Goal: Feedback & Contribution: Submit feedback/report problem

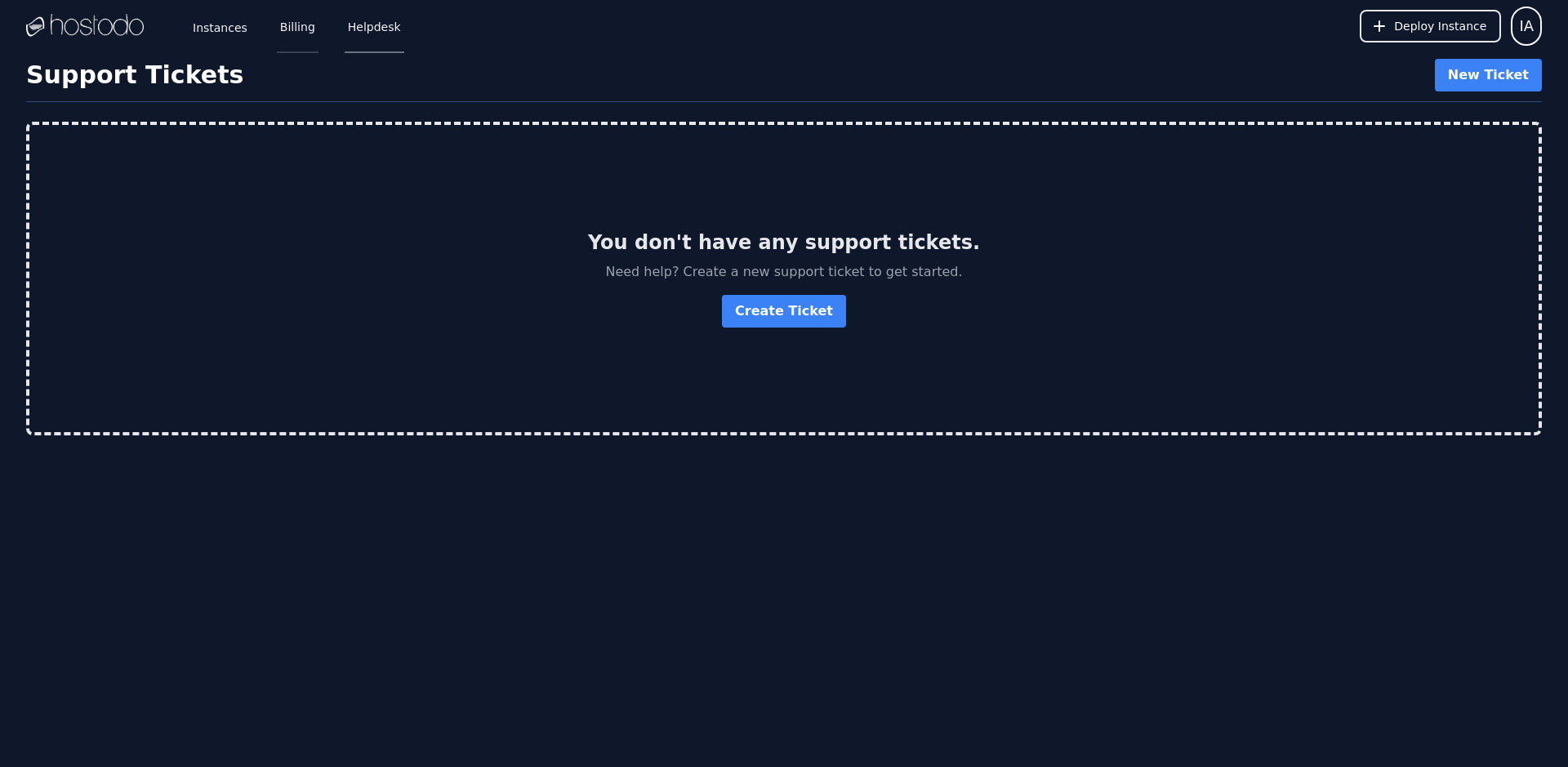
click at [288, 21] on link "Billing" at bounding box center [298, 26] width 42 height 54
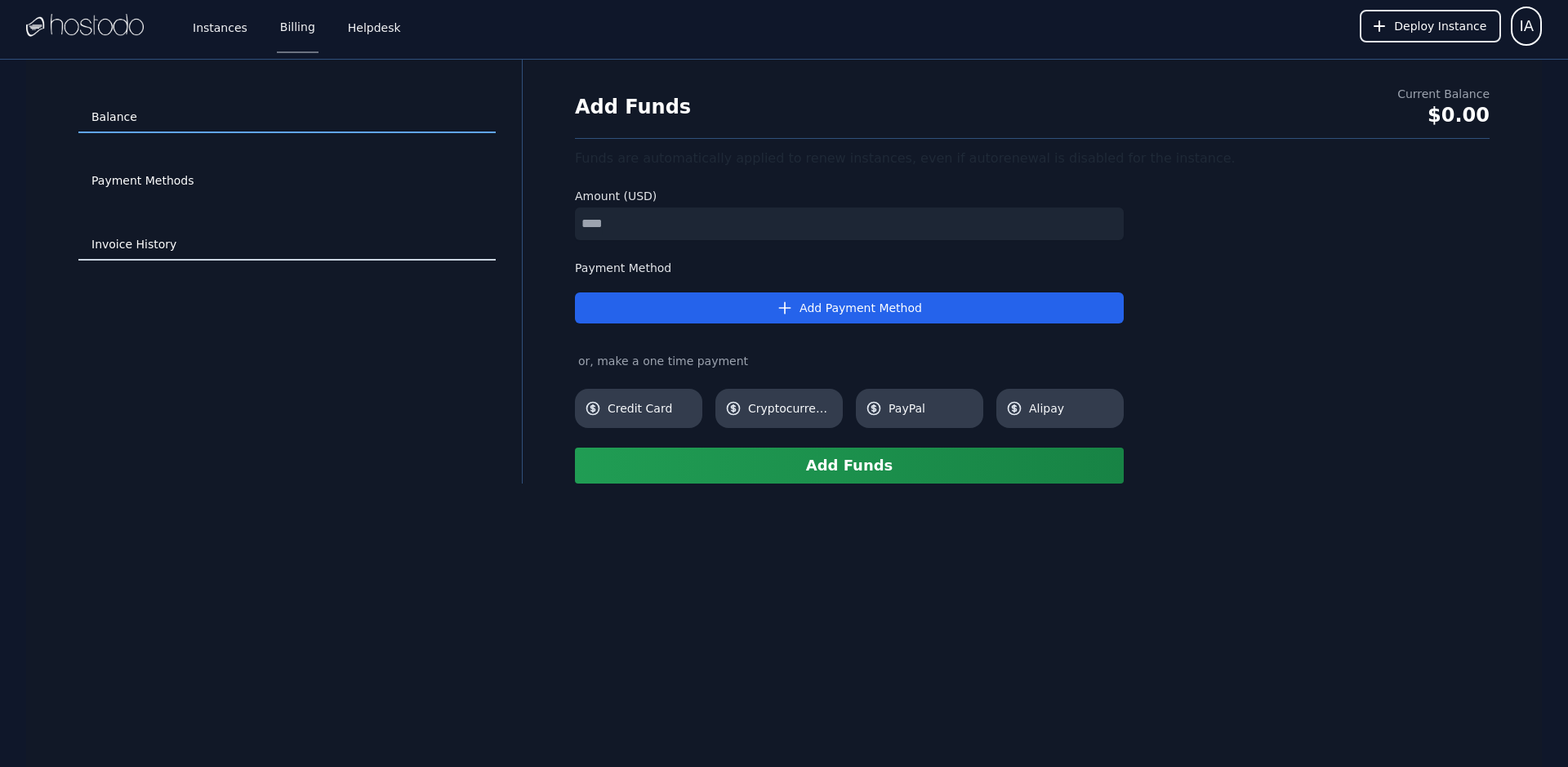
click at [141, 248] on link "Invoice History" at bounding box center [287, 245] width 417 height 31
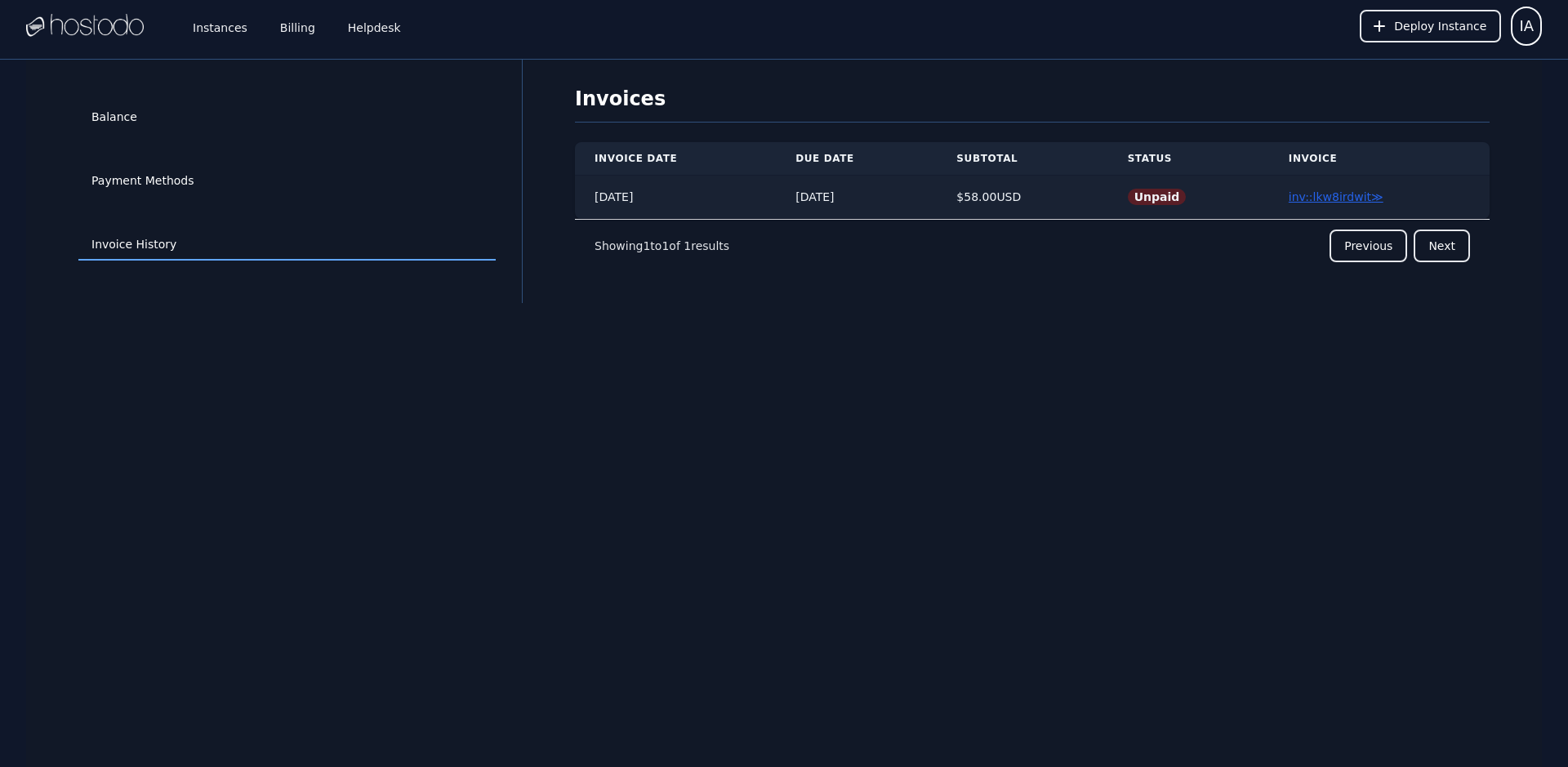
click at [1320, 195] on link "inv::lkw8irdwit ≫" at bounding box center [1336, 197] width 95 height 13
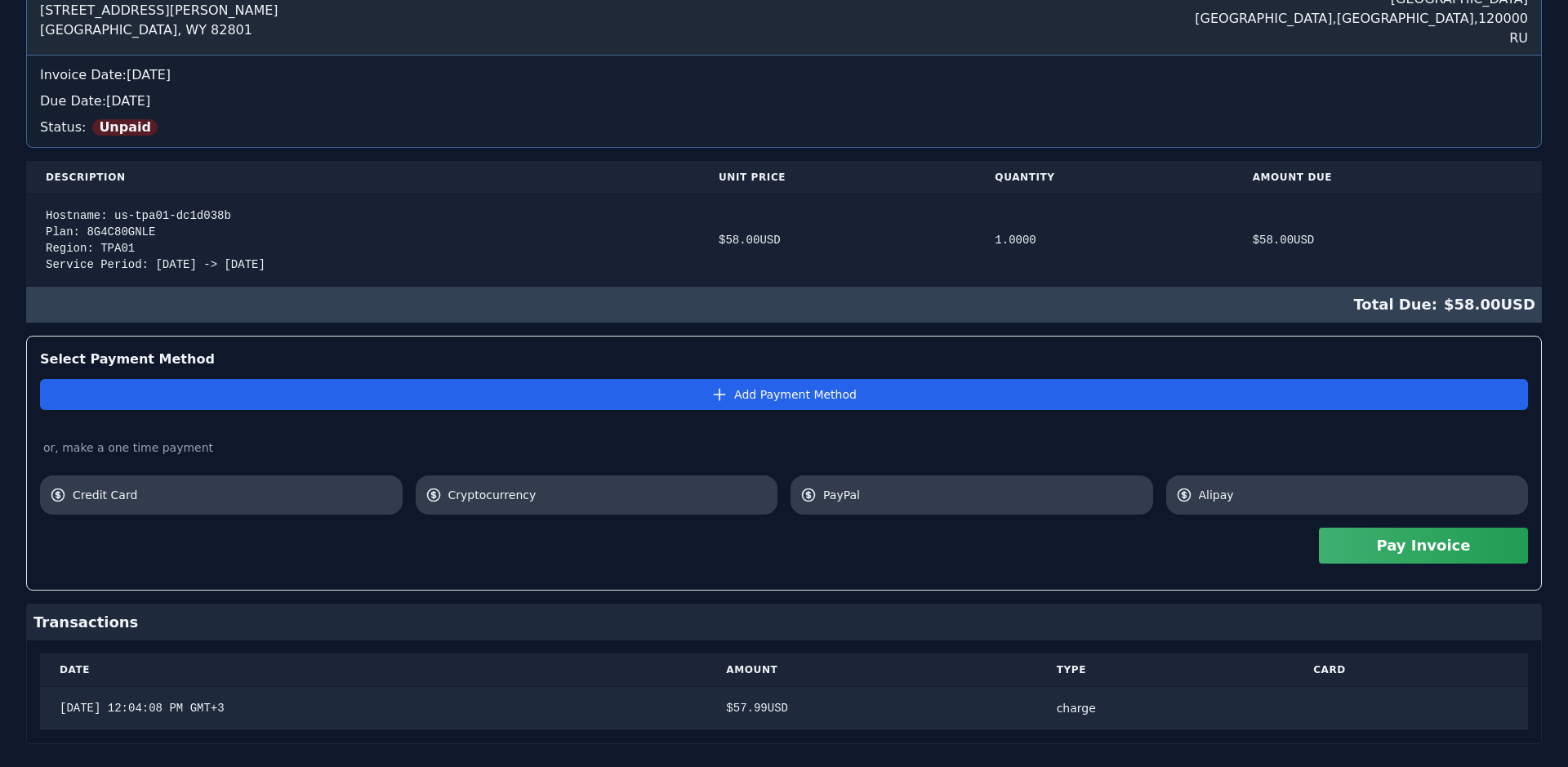
scroll to position [225, 0]
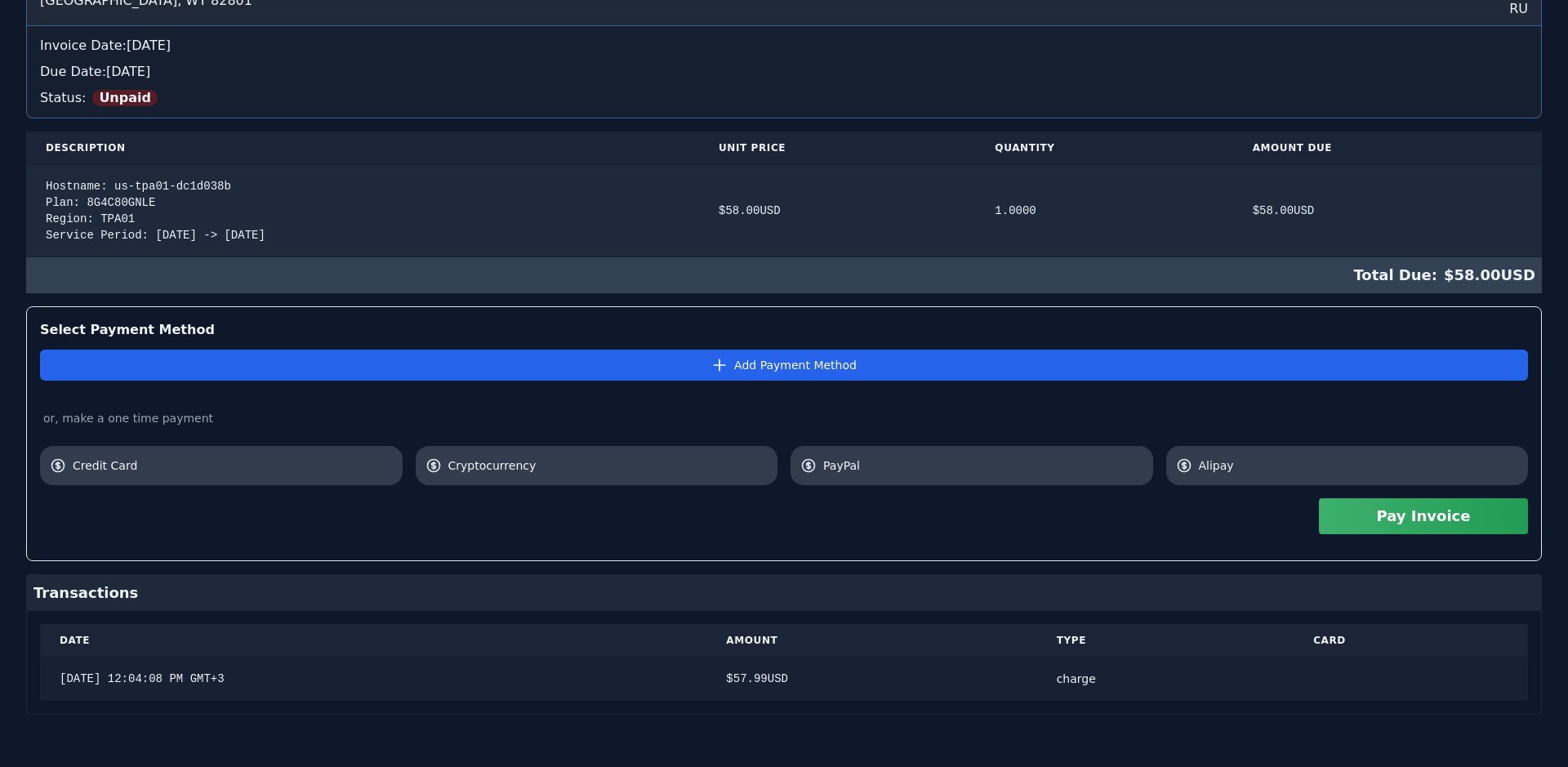
click at [876, 684] on div "$ 57.99 USD" at bounding box center [871, 678] width 291 height 16
click at [767, 671] on td "$ 57.99 USD" at bounding box center [872, 680] width 330 height 44
click at [800, 670] on td "$ 57.99 USD" at bounding box center [872, 680] width 330 height 44
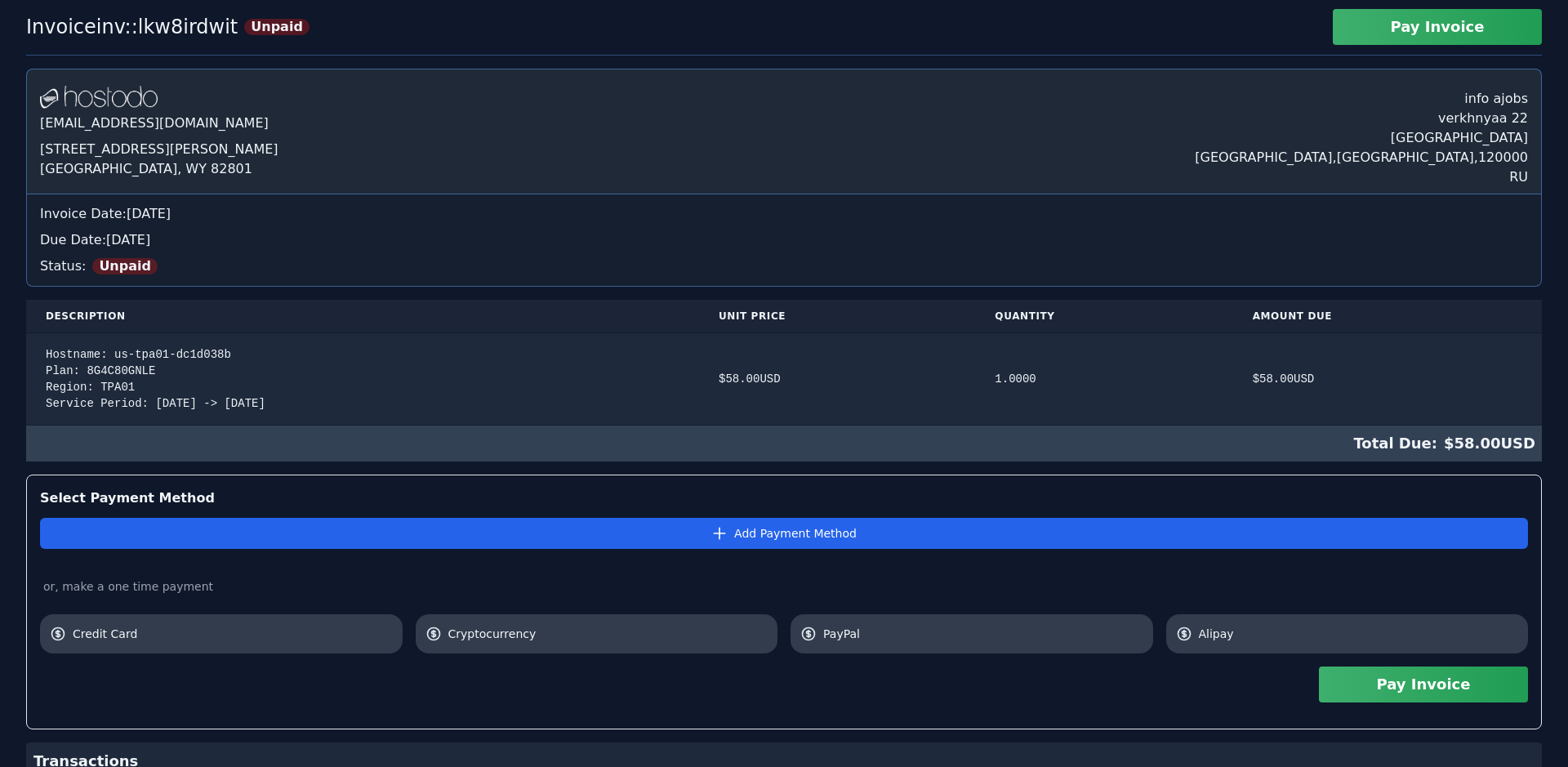
scroll to position [0, 0]
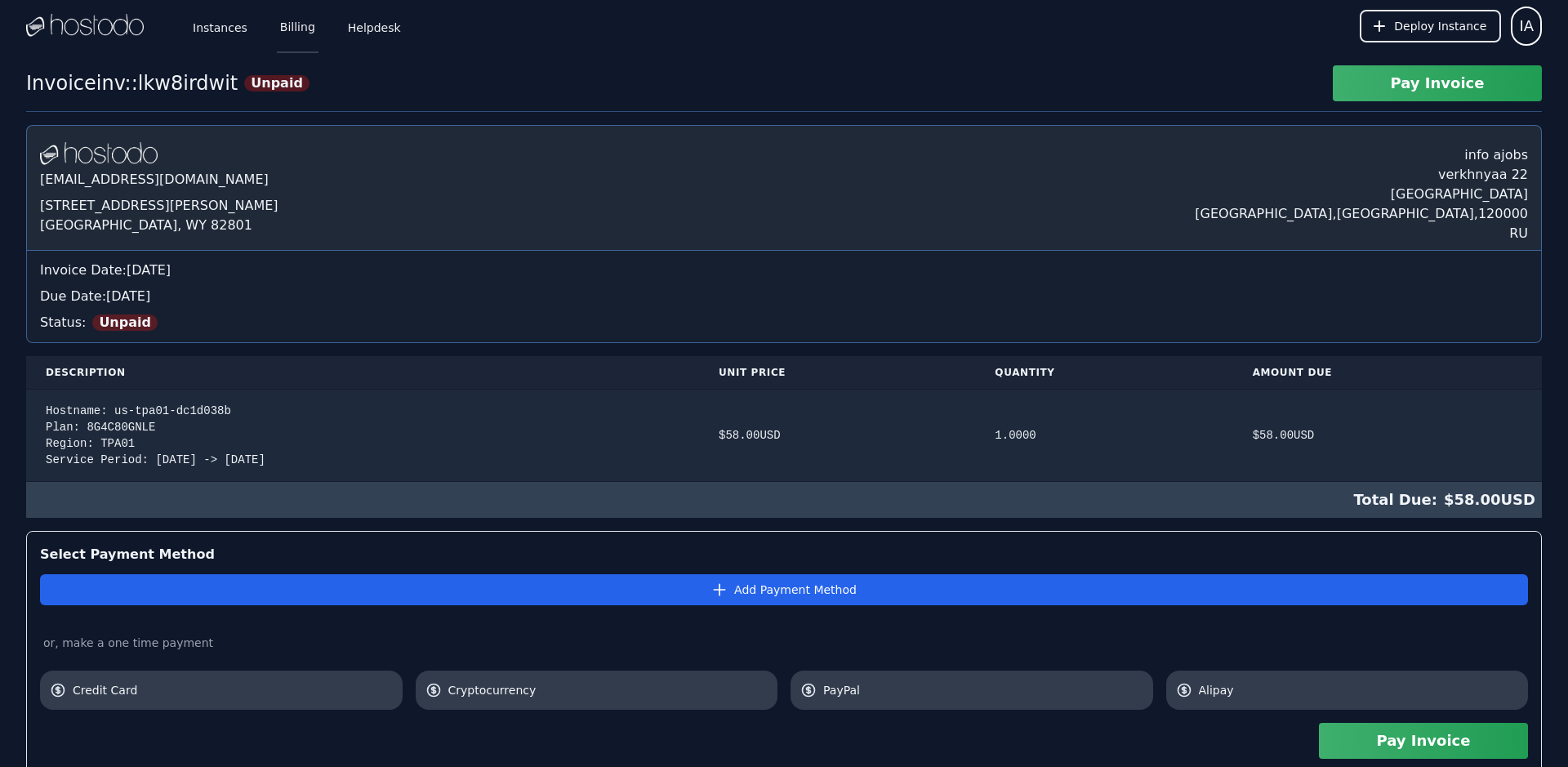
click at [305, 18] on link "Billing" at bounding box center [298, 26] width 42 height 54
click at [284, 25] on link "Billing" at bounding box center [298, 26] width 42 height 54
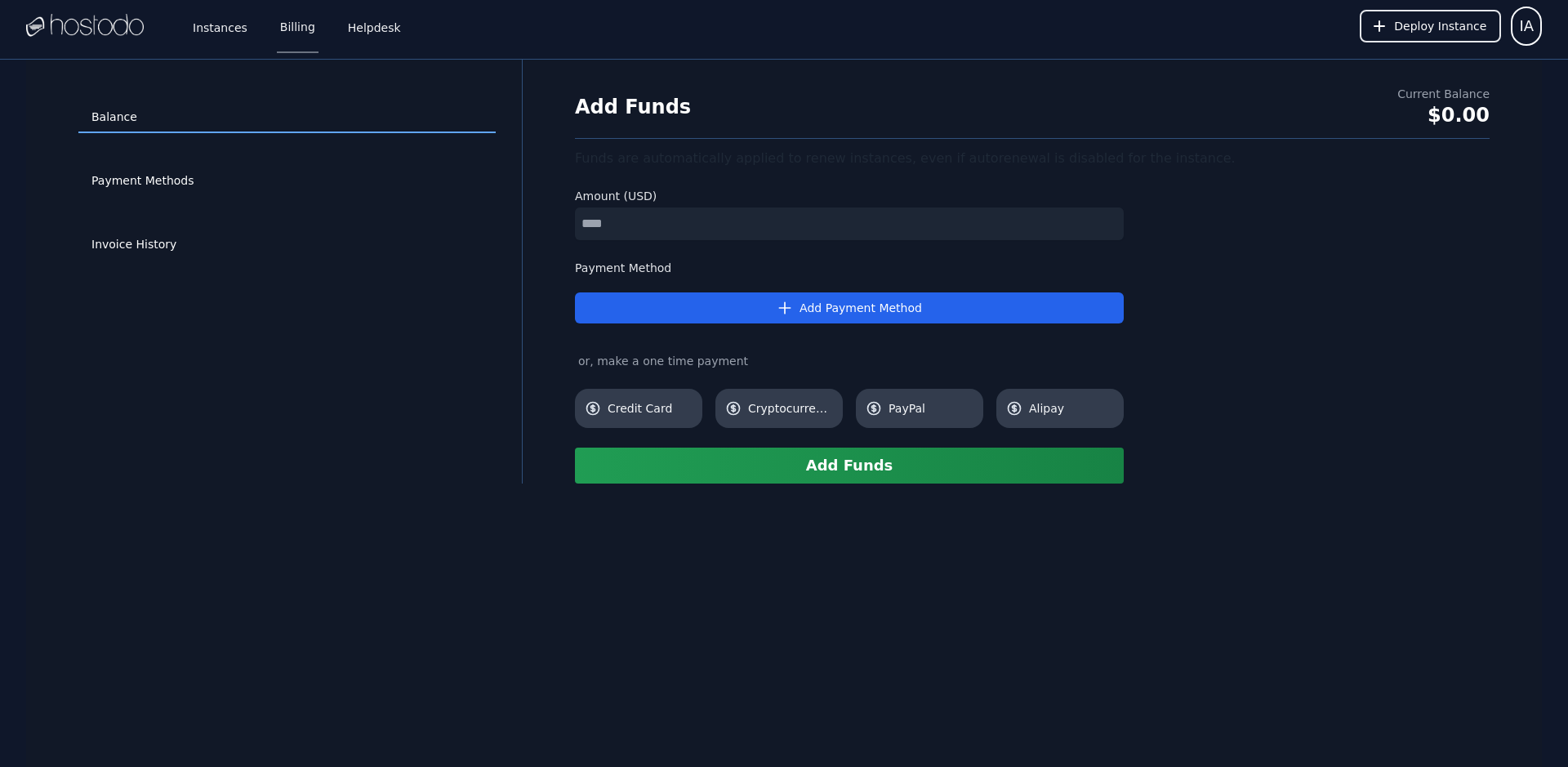
click at [647, 215] on input "number" at bounding box center [849, 224] width 549 height 33
click at [660, 214] on input "number" at bounding box center [849, 224] width 549 height 33
type input "*"
click at [1502, 308] on div "Add Funds Current Balance $0.00 Funds are automatically applied to renew instan…" at bounding box center [1032, 284] width 967 height 398
click at [779, 415] on span "Cryptocurrency" at bounding box center [790, 408] width 85 height 16
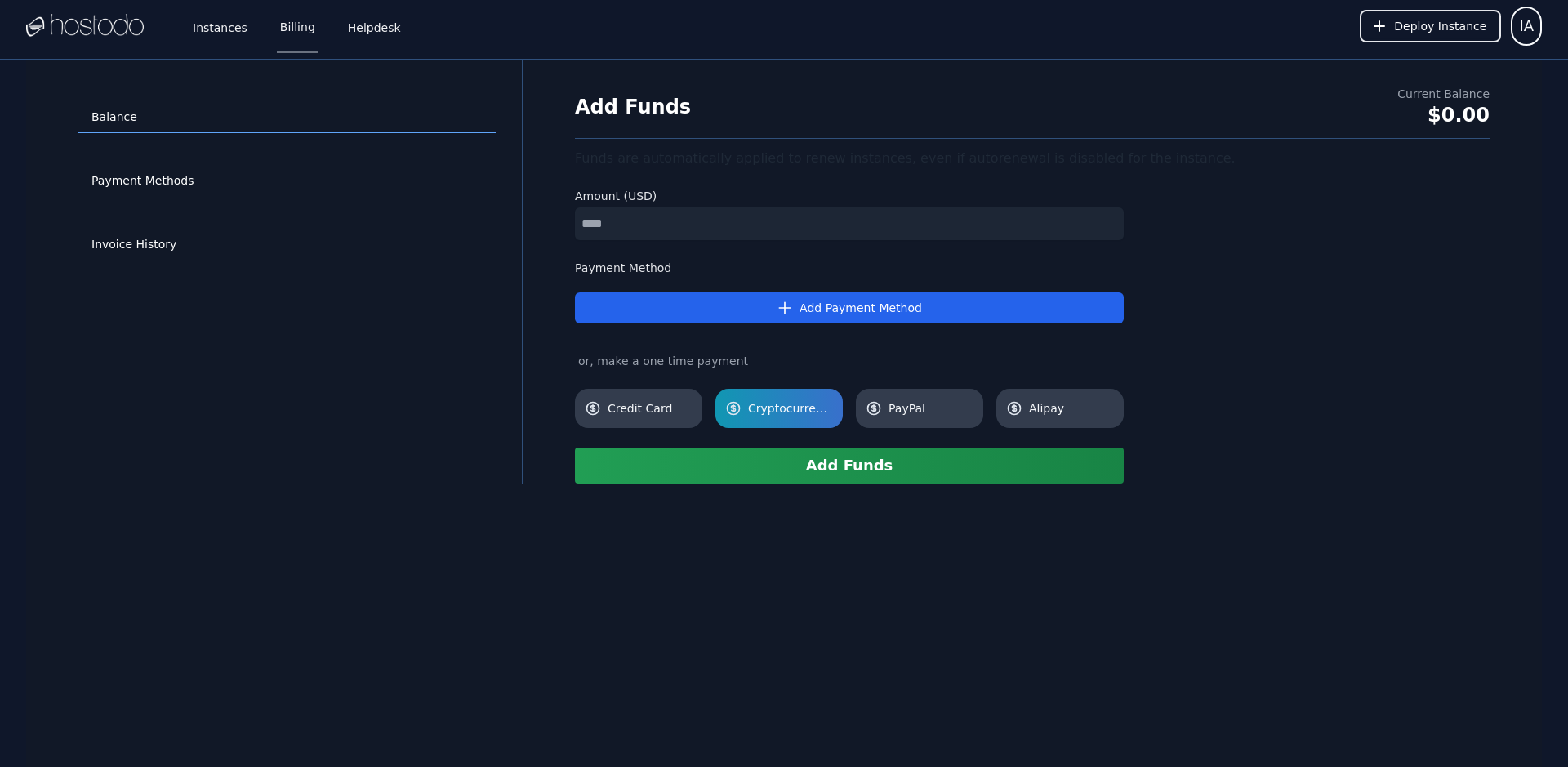
click at [828, 466] on button "Add Funds" at bounding box center [849, 465] width 549 height 36
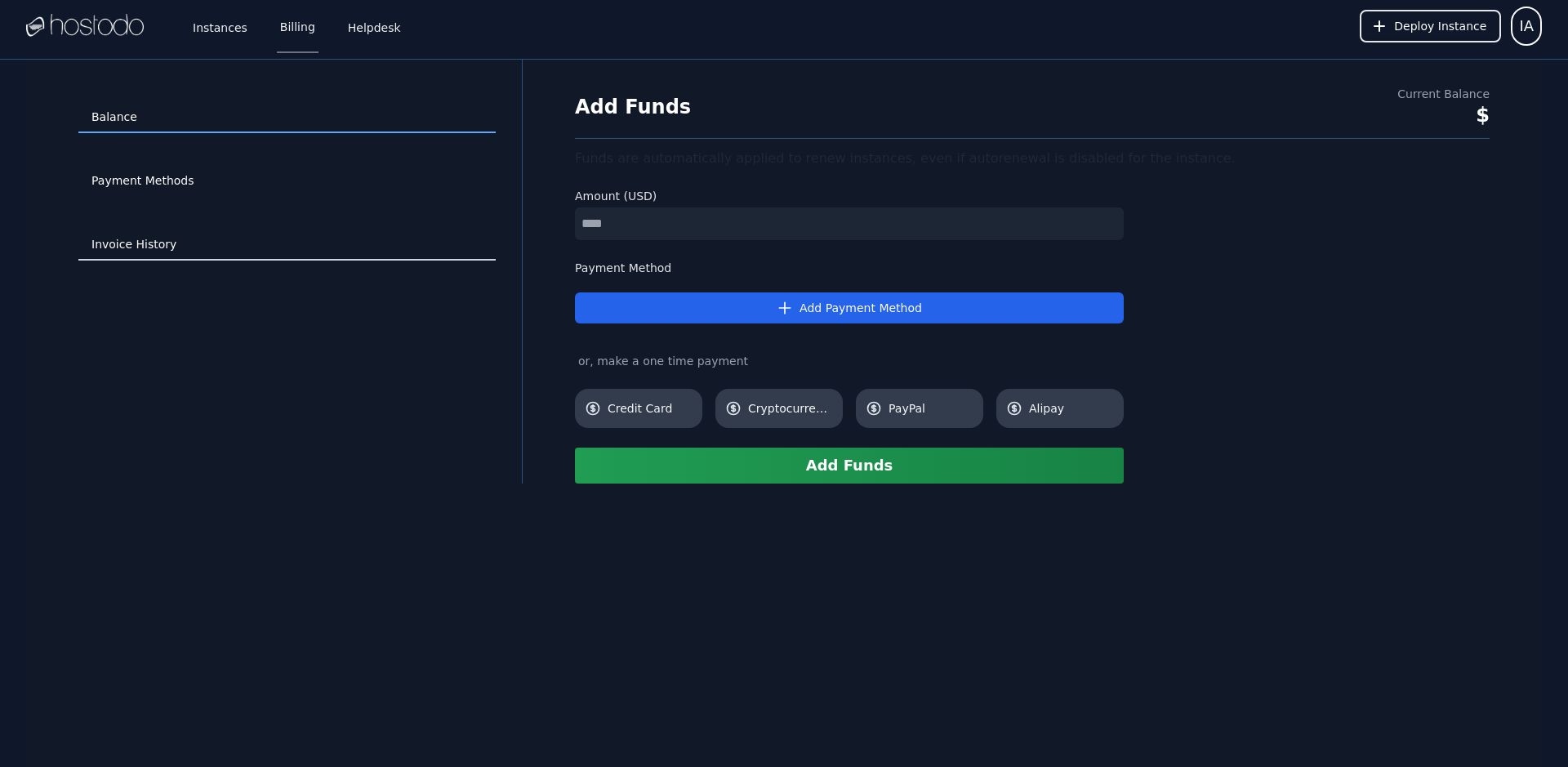
click at [137, 253] on link "Invoice History" at bounding box center [287, 245] width 417 height 31
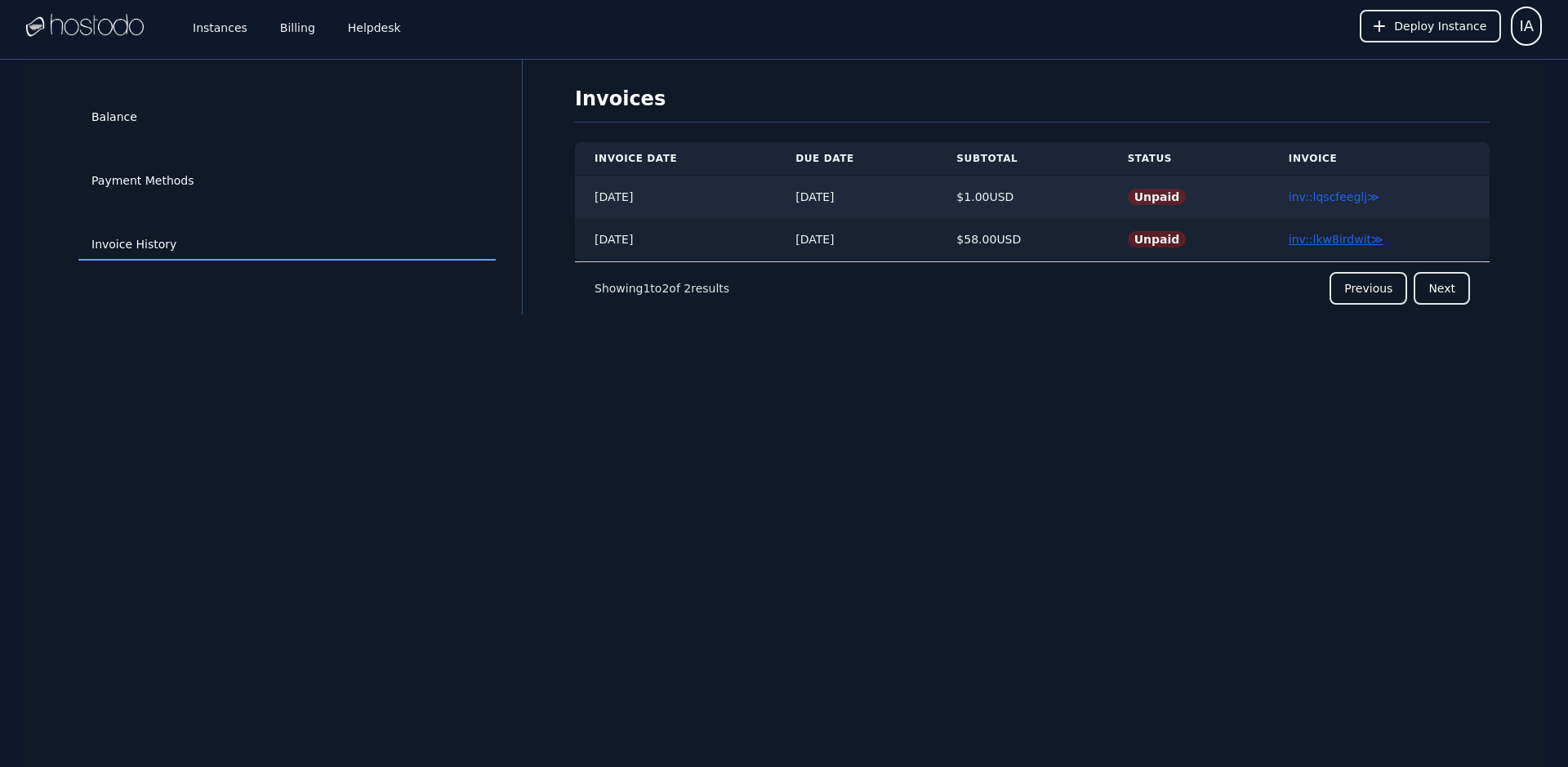
click at [1318, 242] on link "inv::lkw8irdwit ≫" at bounding box center [1336, 240] width 95 height 13
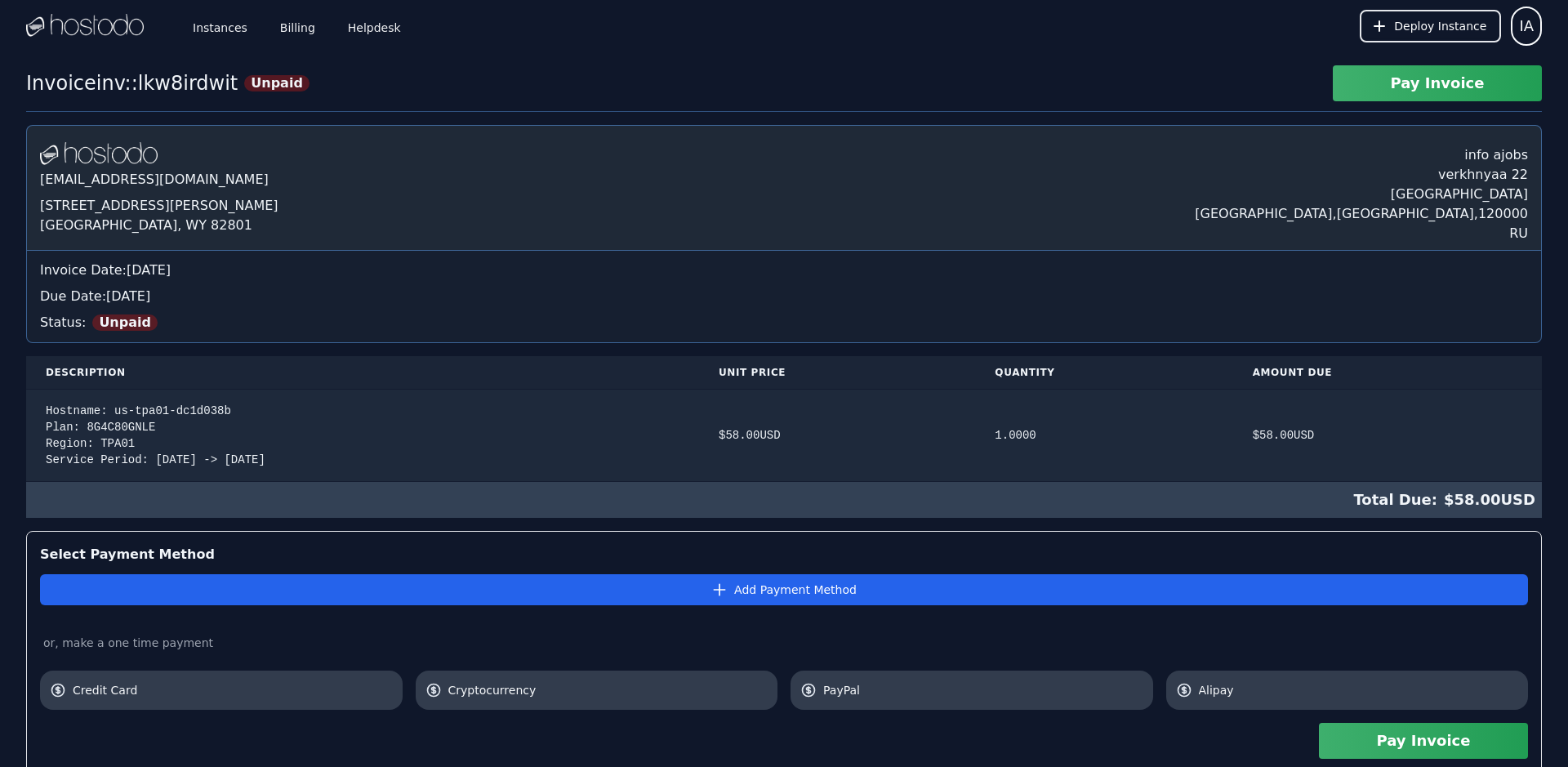
click at [1420, 89] on button "Pay Invoice" at bounding box center [1436, 83] width 209 height 36
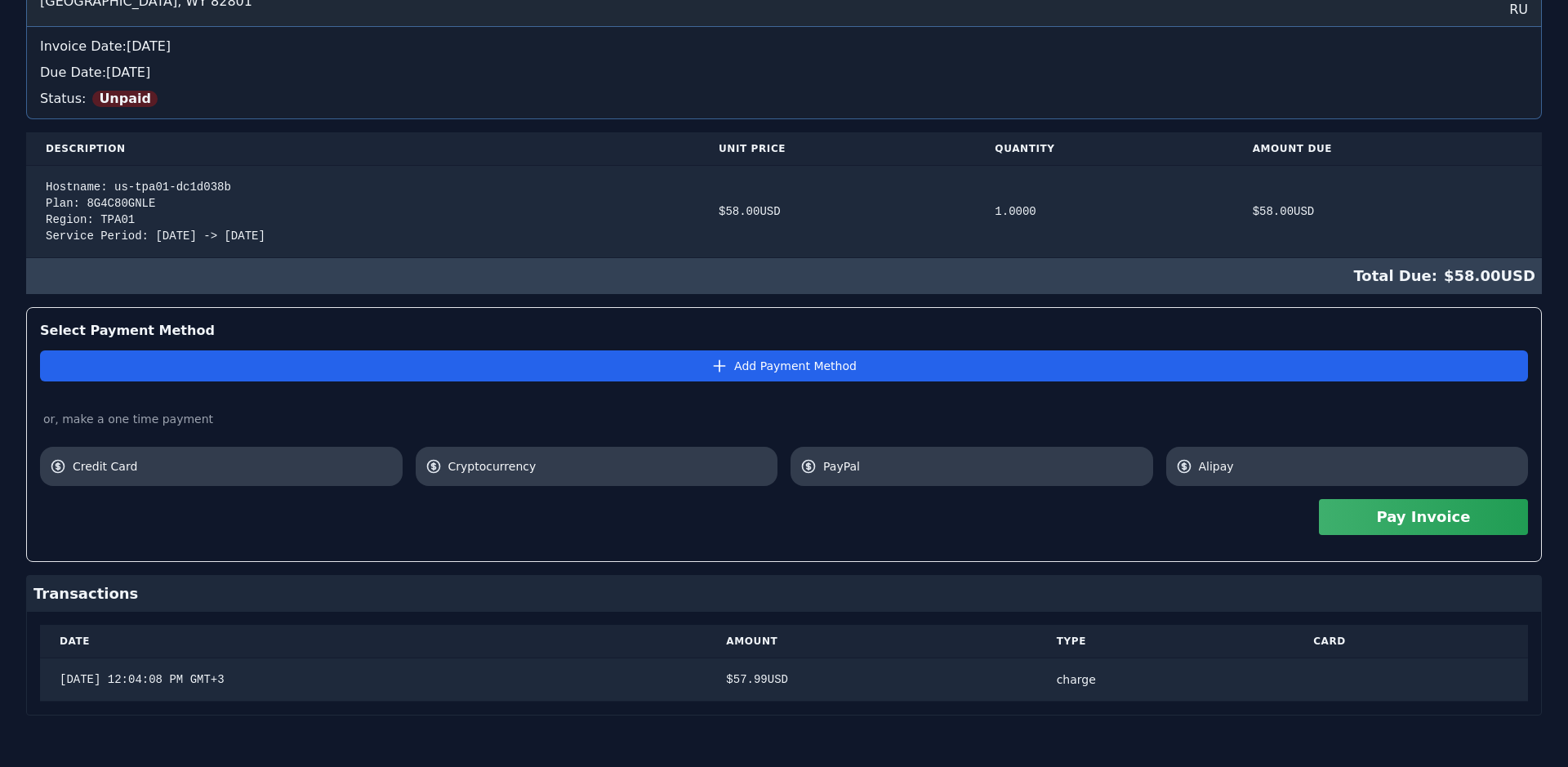
scroll to position [225, 0]
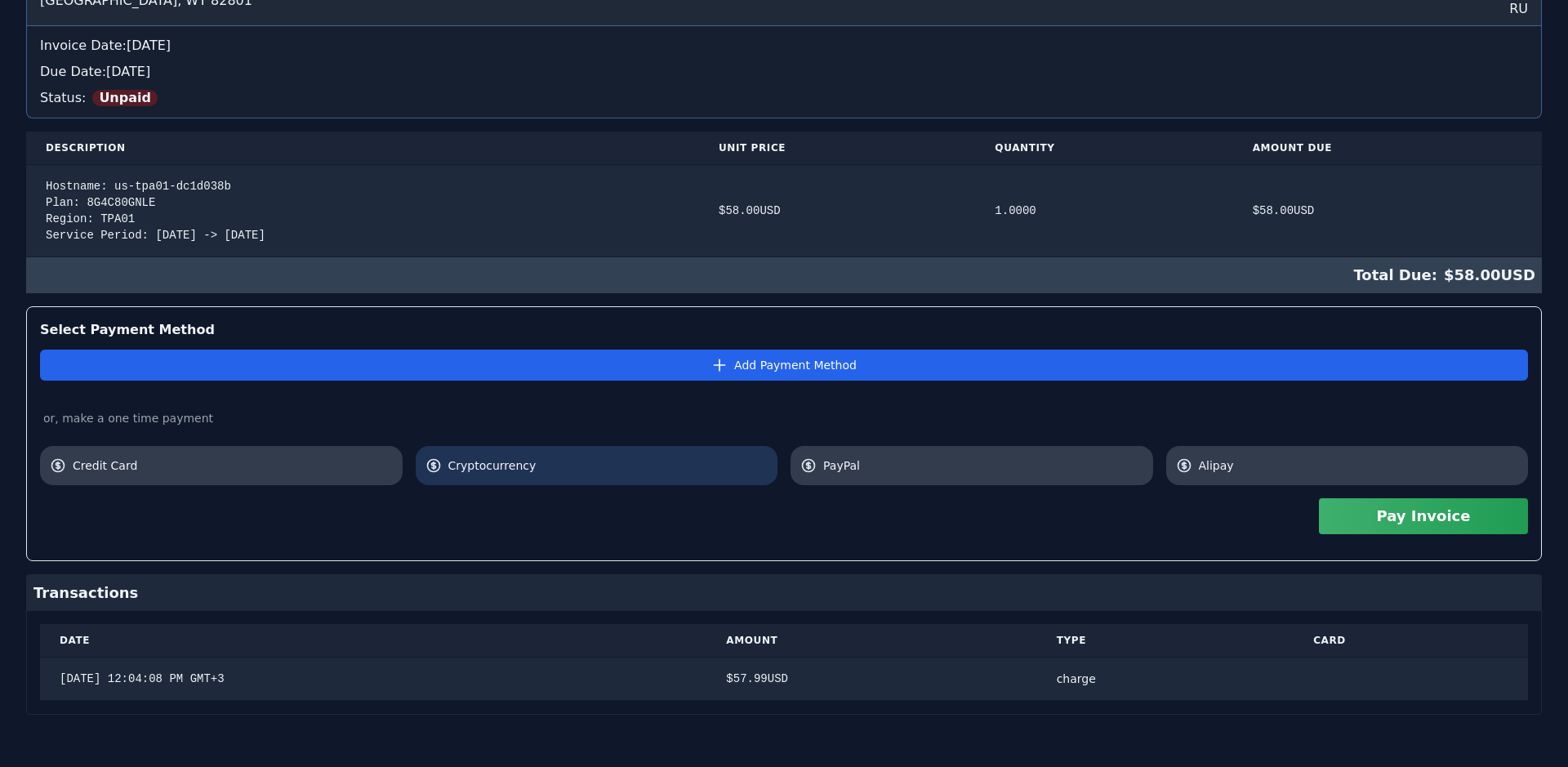
click at [520, 474] on link "Cryptocurrency" at bounding box center [597, 465] width 363 height 39
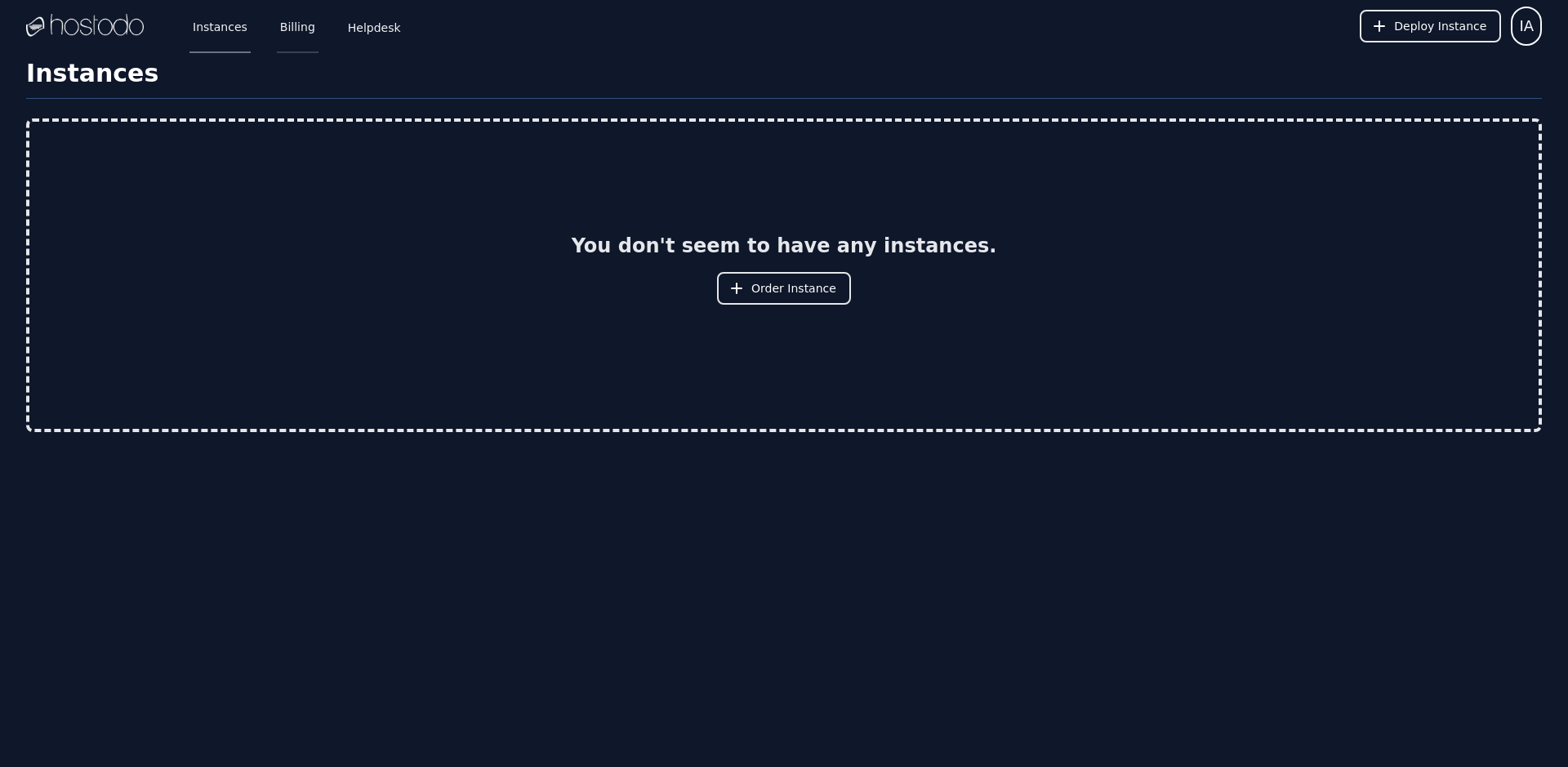
click at [284, 32] on link "Billing" at bounding box center [298, 26] width 42 height 54
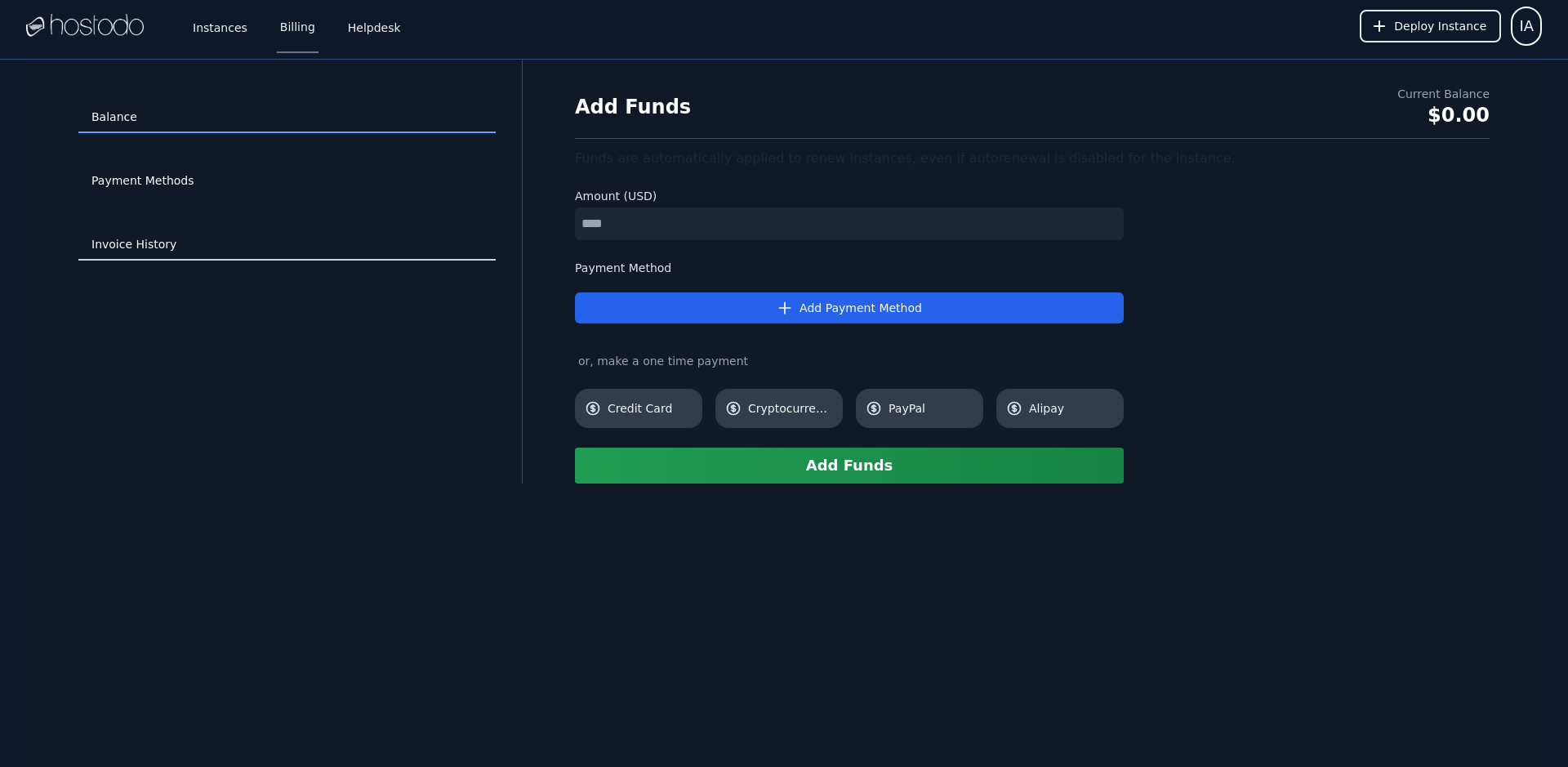
click at [150, 246] on link "Invoice History" at bounding box center [287, 245] width 417 height 31
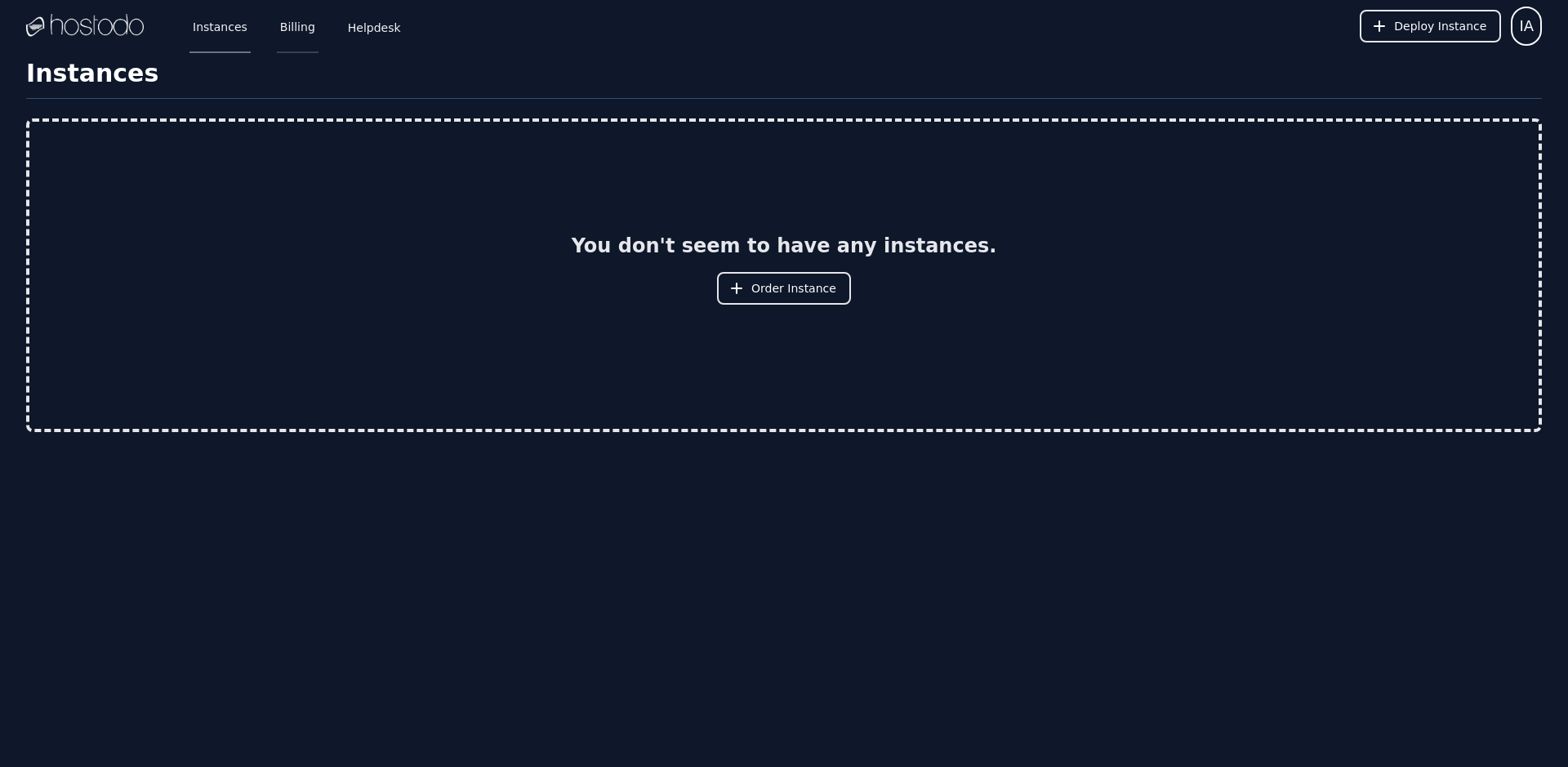
click at [290, 40] on link "Billing" at bounding box center [298, 26] width 42 height 54
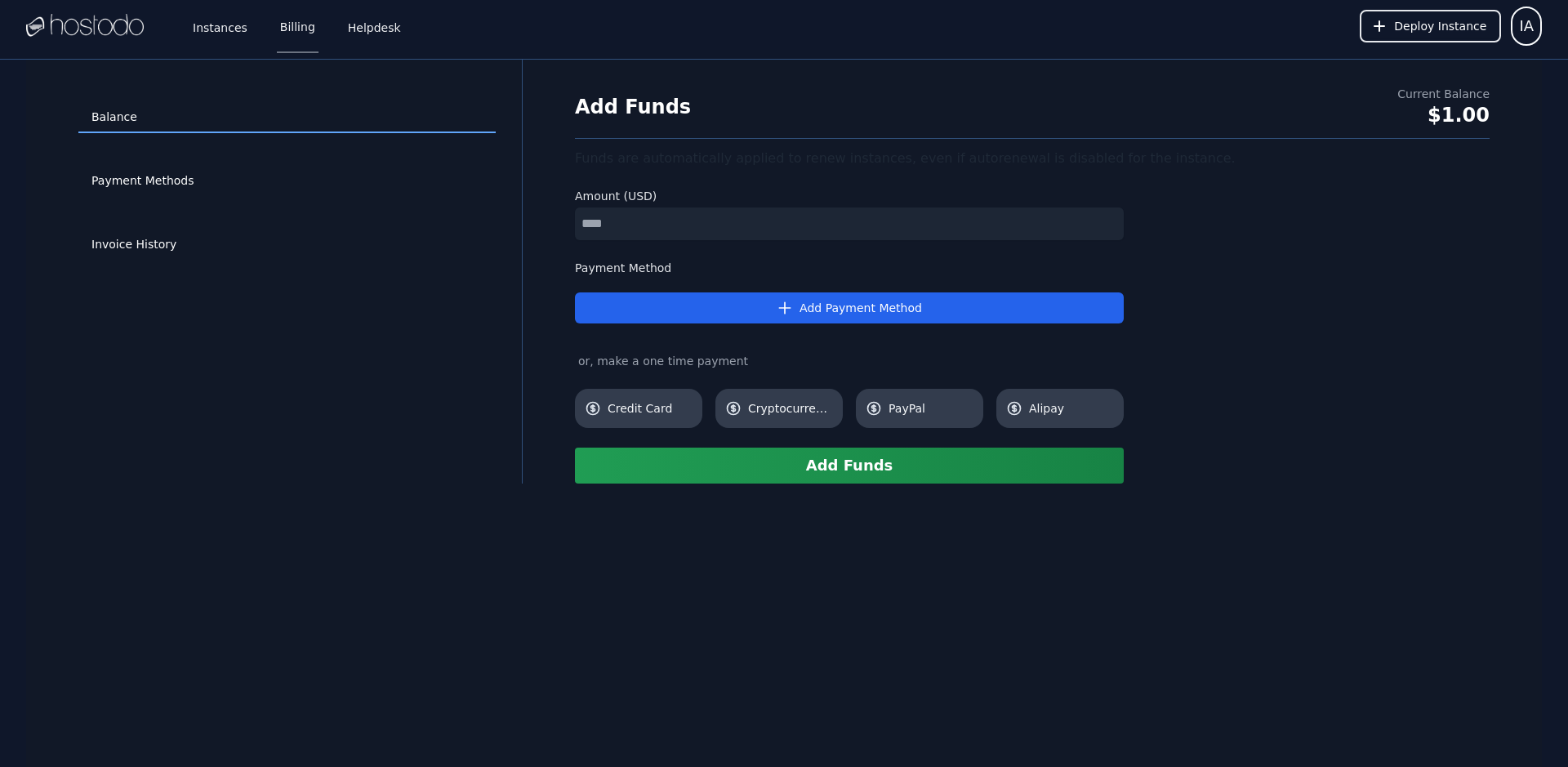
click at [144, 242] on link "Invoice History" at bounding box center [287, 245] width 417 height 31
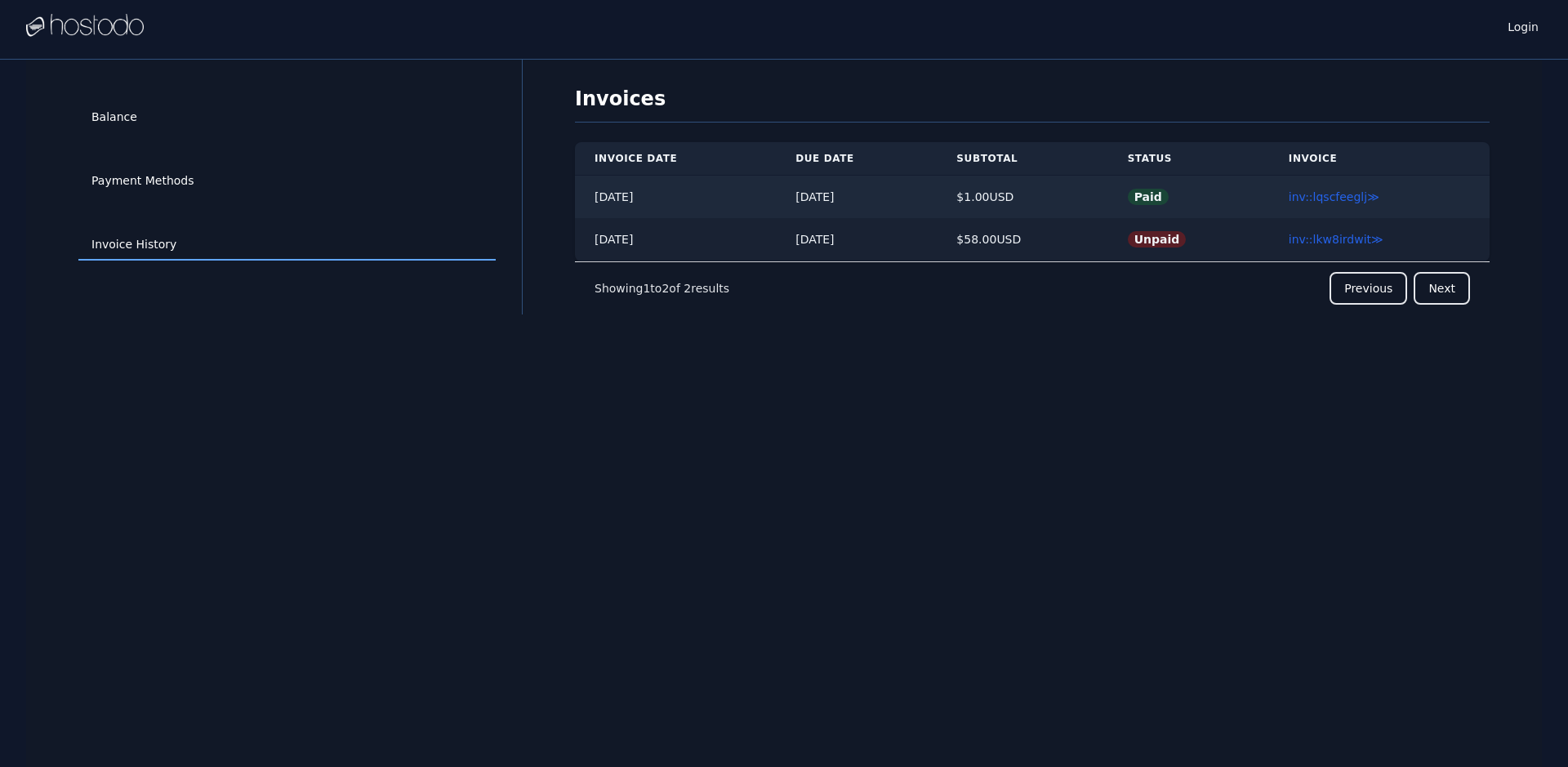
click at [986, 238] on div "$ 58.00 USD" at bounding box center [1022, 239] width 132 height 16
click at [217, 29] on link "Instances" at bounding box center [220, 26] width 61 height 54
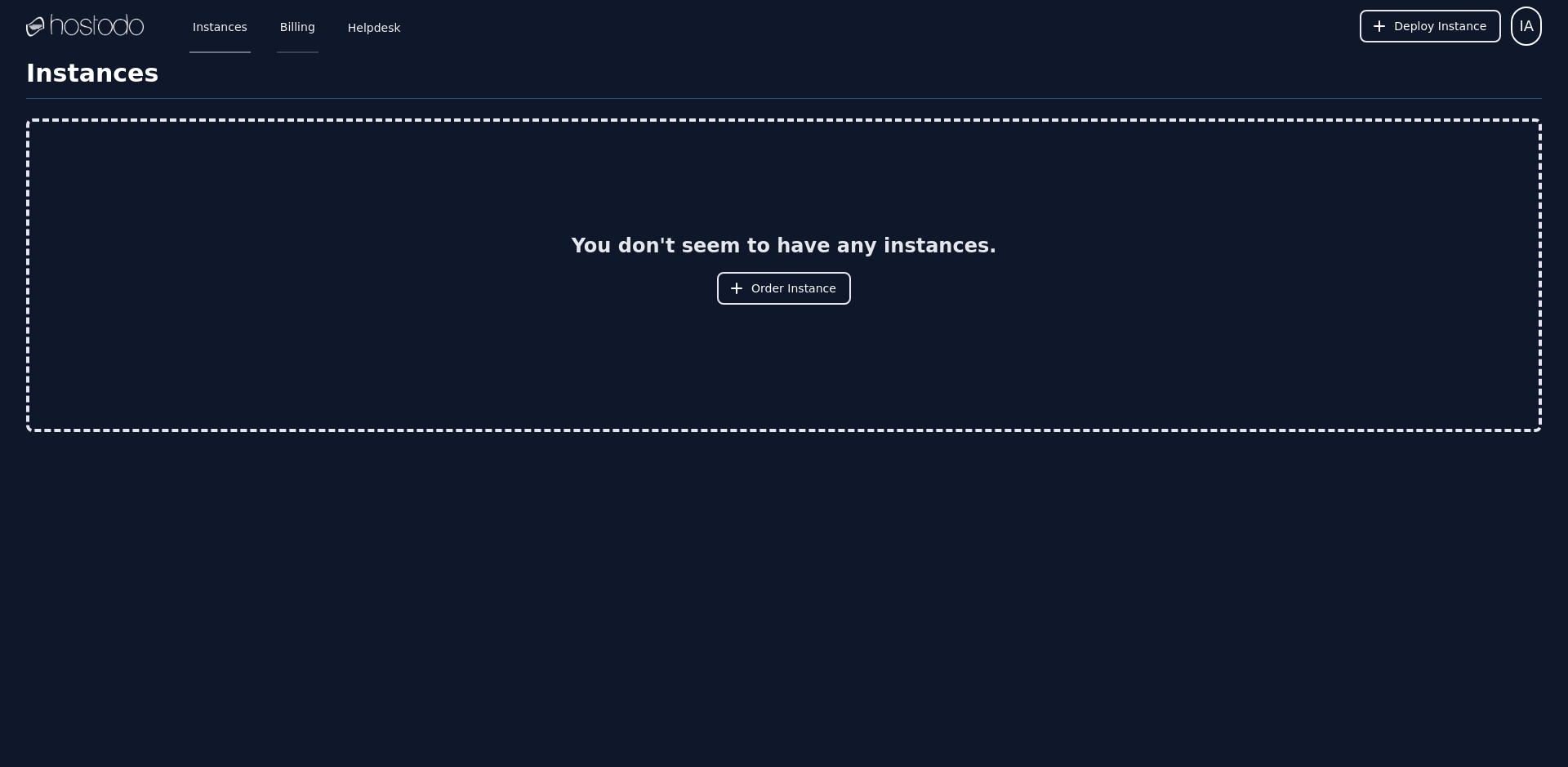
click at [299, 29] on link "Billing" at bounding box center [298, 26] width 42 height 54
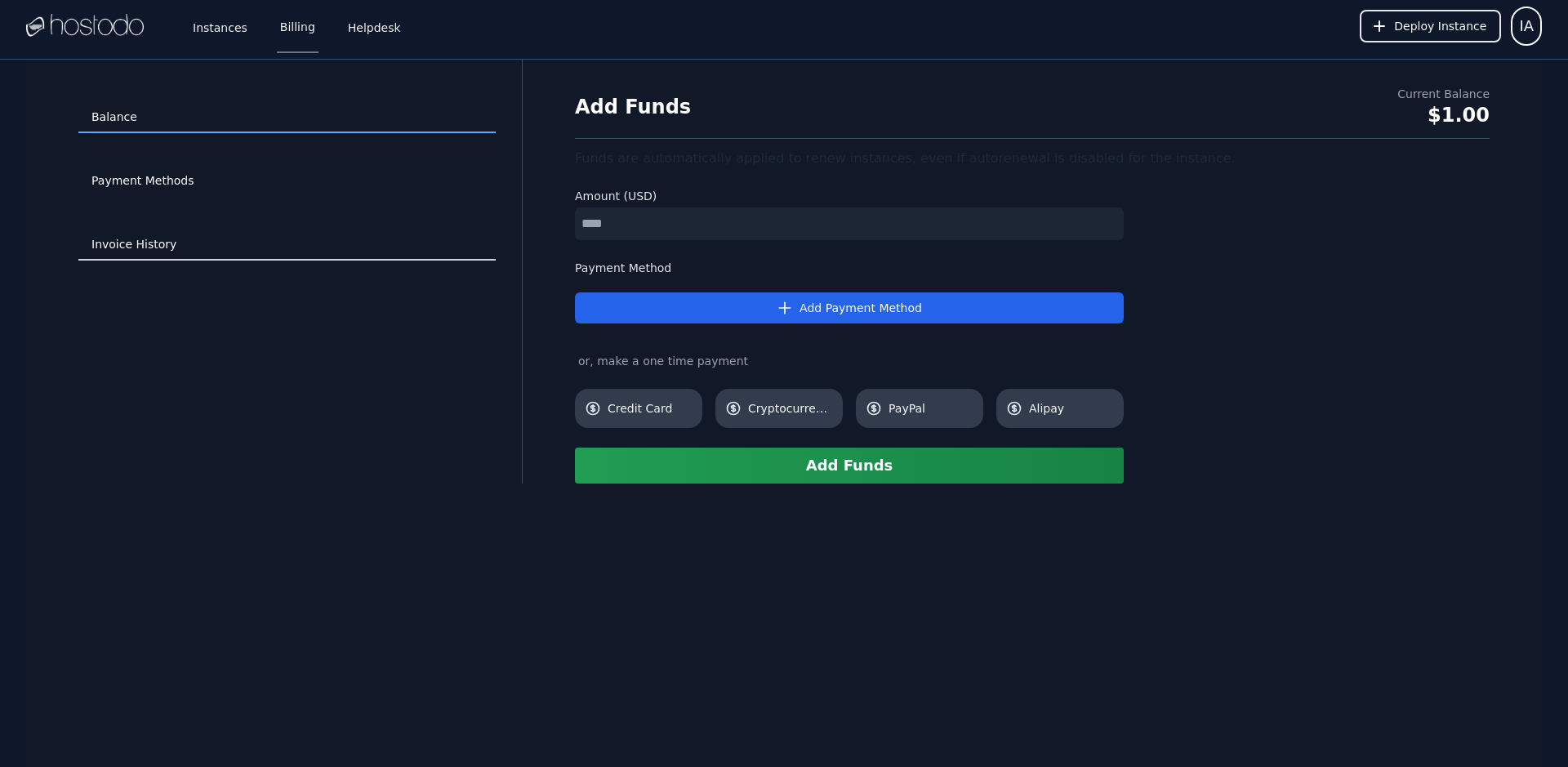
click at [122, 251] on link "Invoice History" at bounding box center [287, 245] width 417 height 31
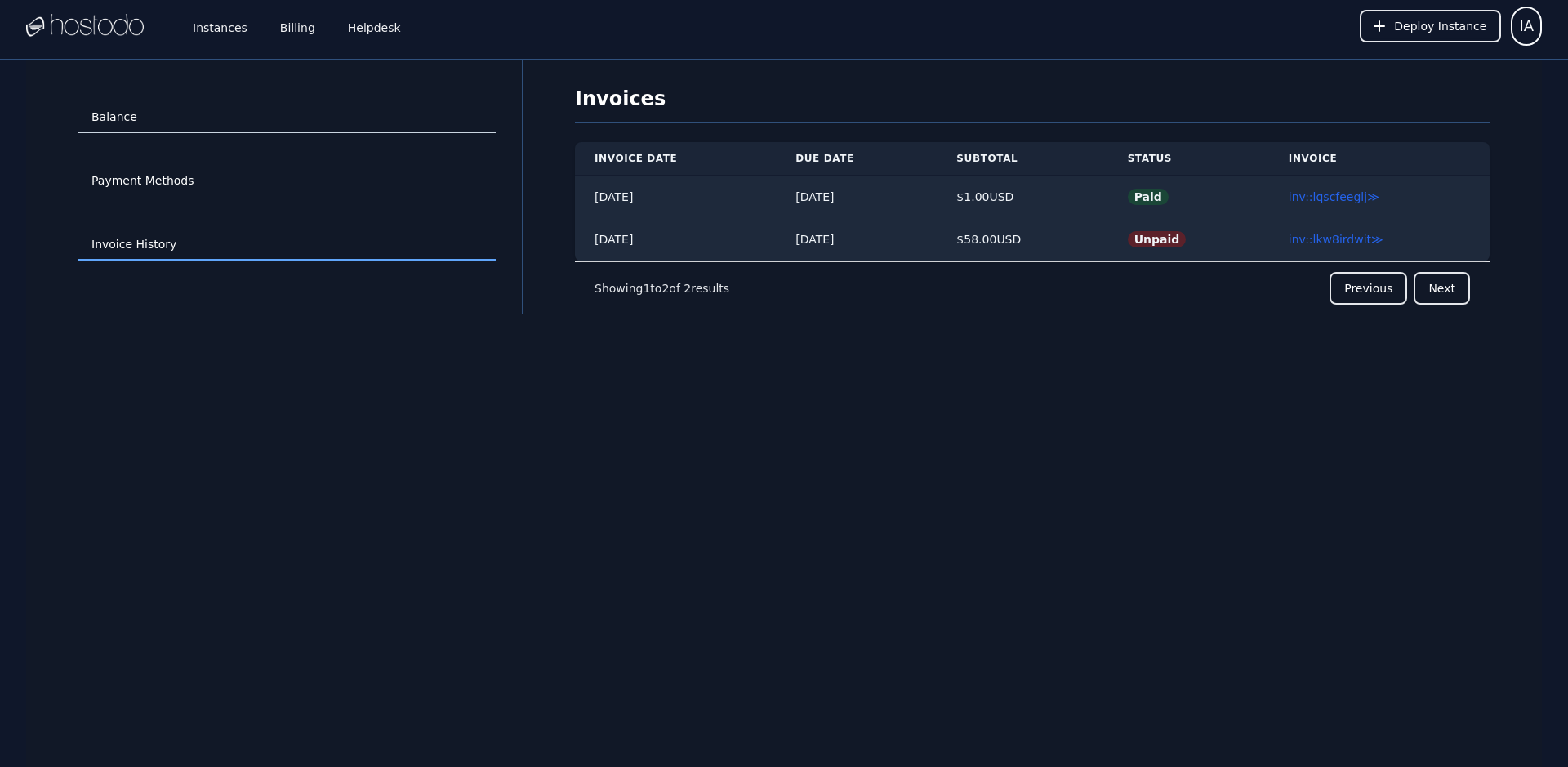
click at [112, 129] on link "Balance" at bounding box center [287, 117] width 417 height 31
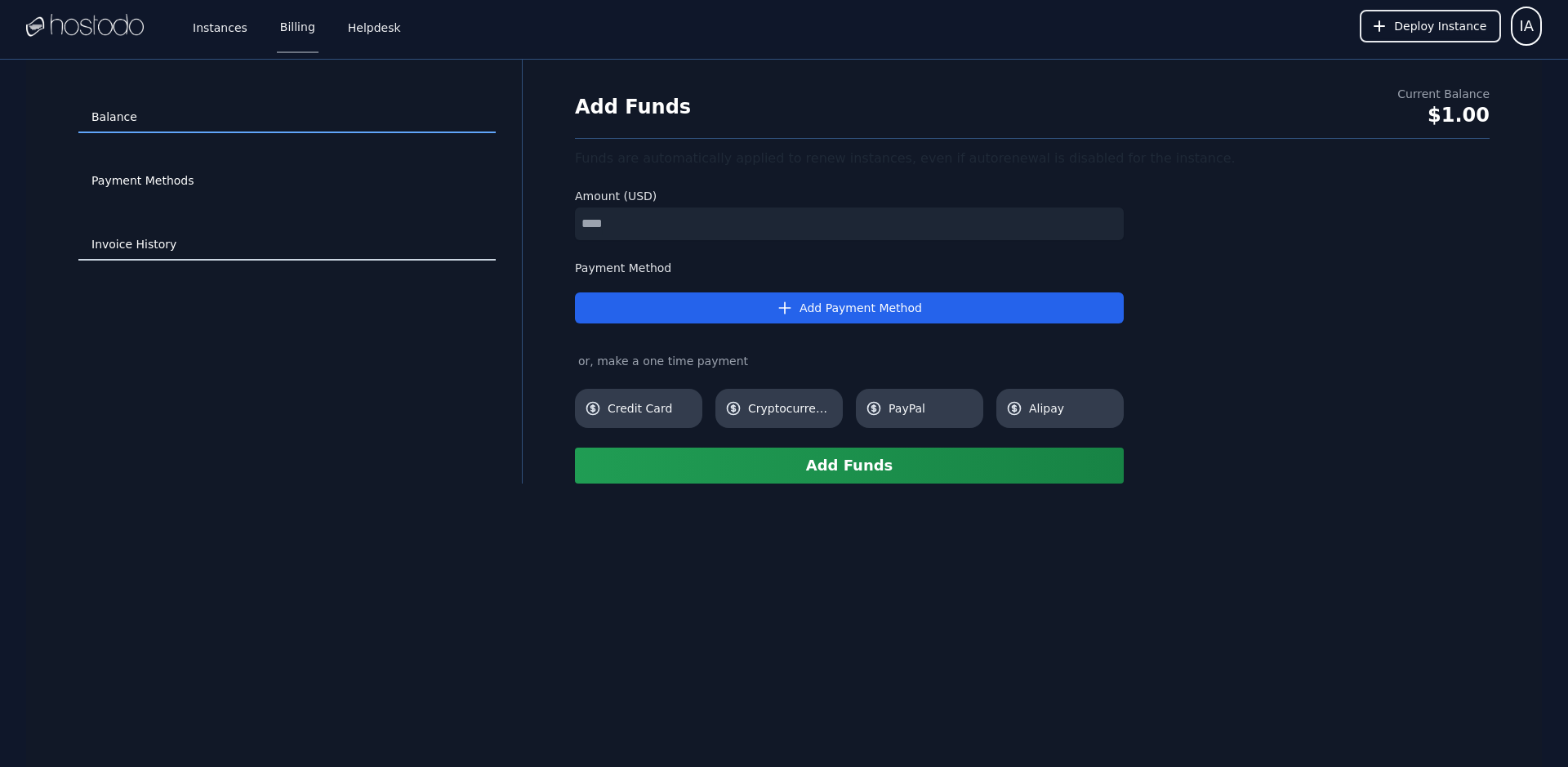
click at [142, 249] on link "Invoice History" at bounding box center [287, 245] width 417 height 31
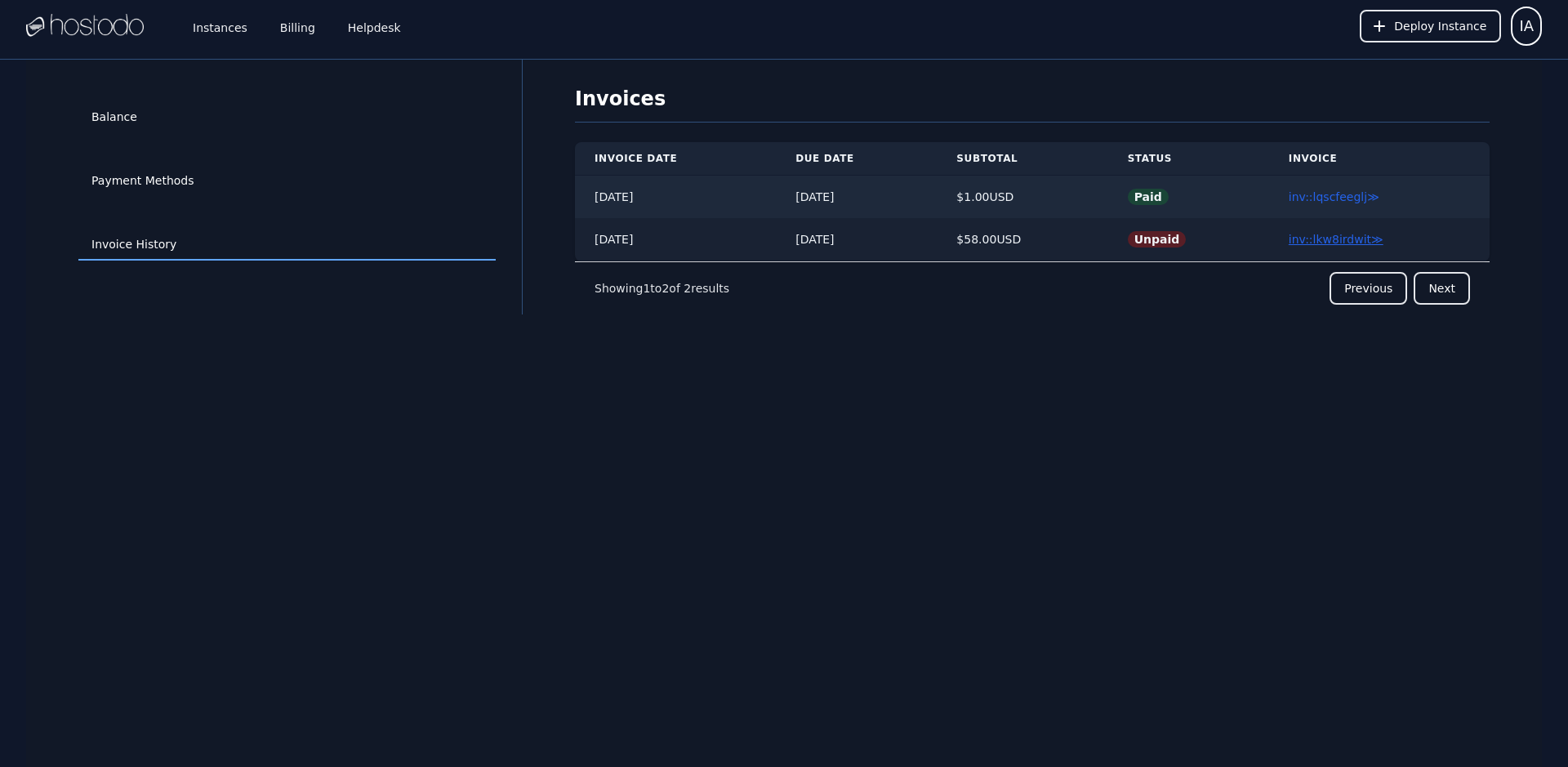
click at [1337, 234] on link "inv::lkw8irdwit ≫" at bounding box center [1336, 240] width 95 height 13
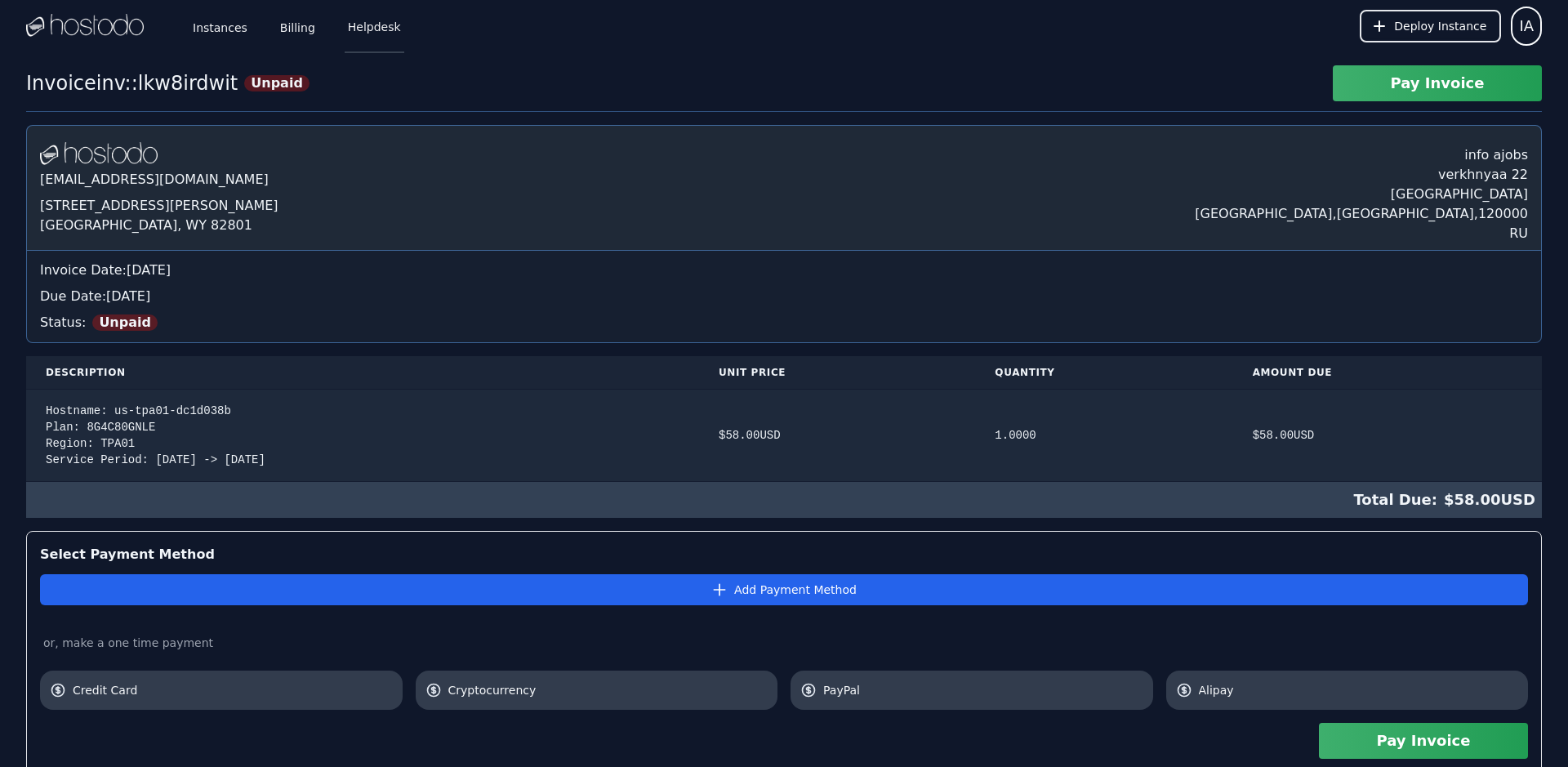
click at [370, 25] on link "Helpdesk" at bounding box center [374, 26] width 60 height 54
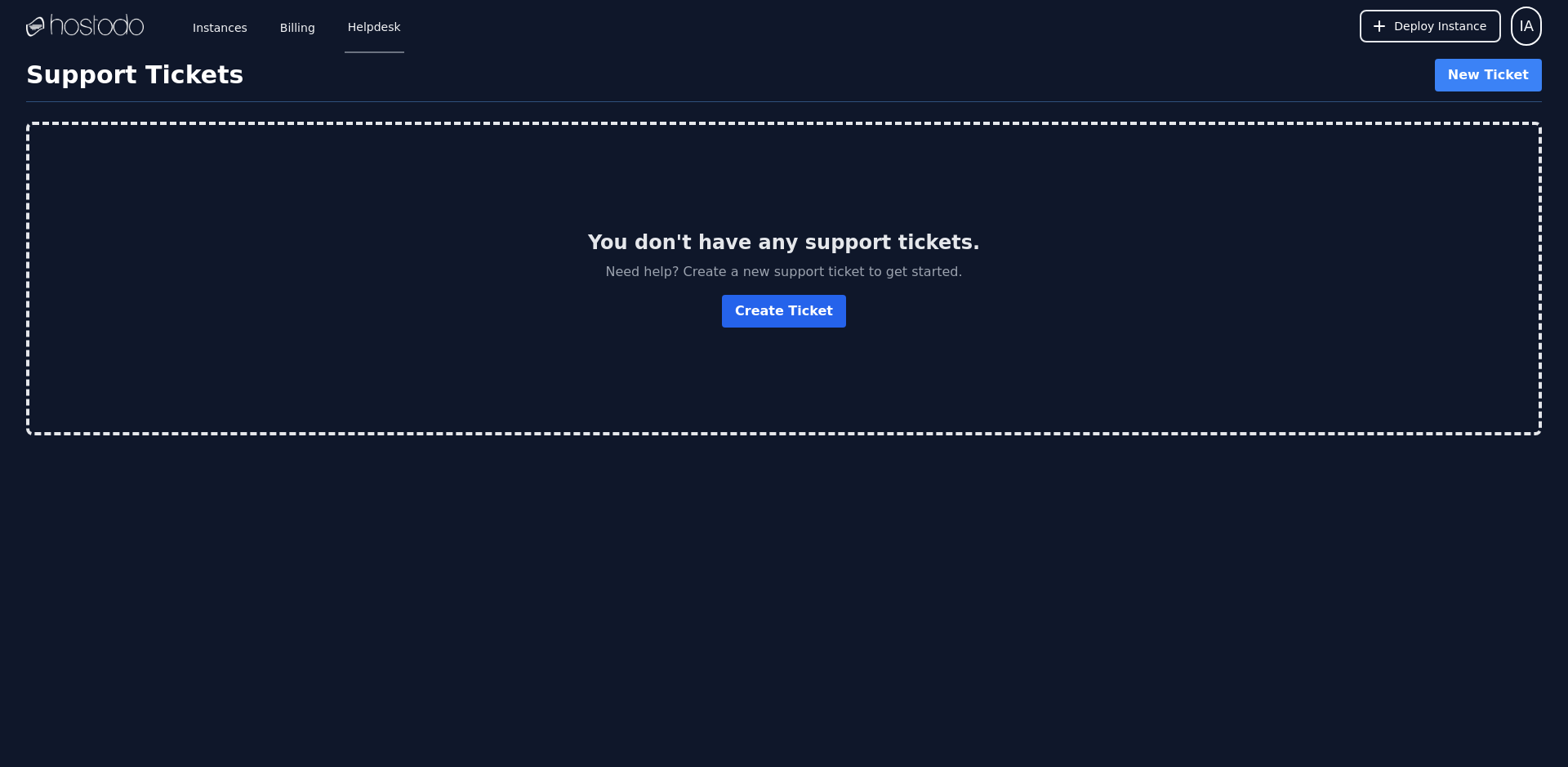
click at [788, 308] on button "Create Ticket" at bounding box center [784, 311] width 124 height 33
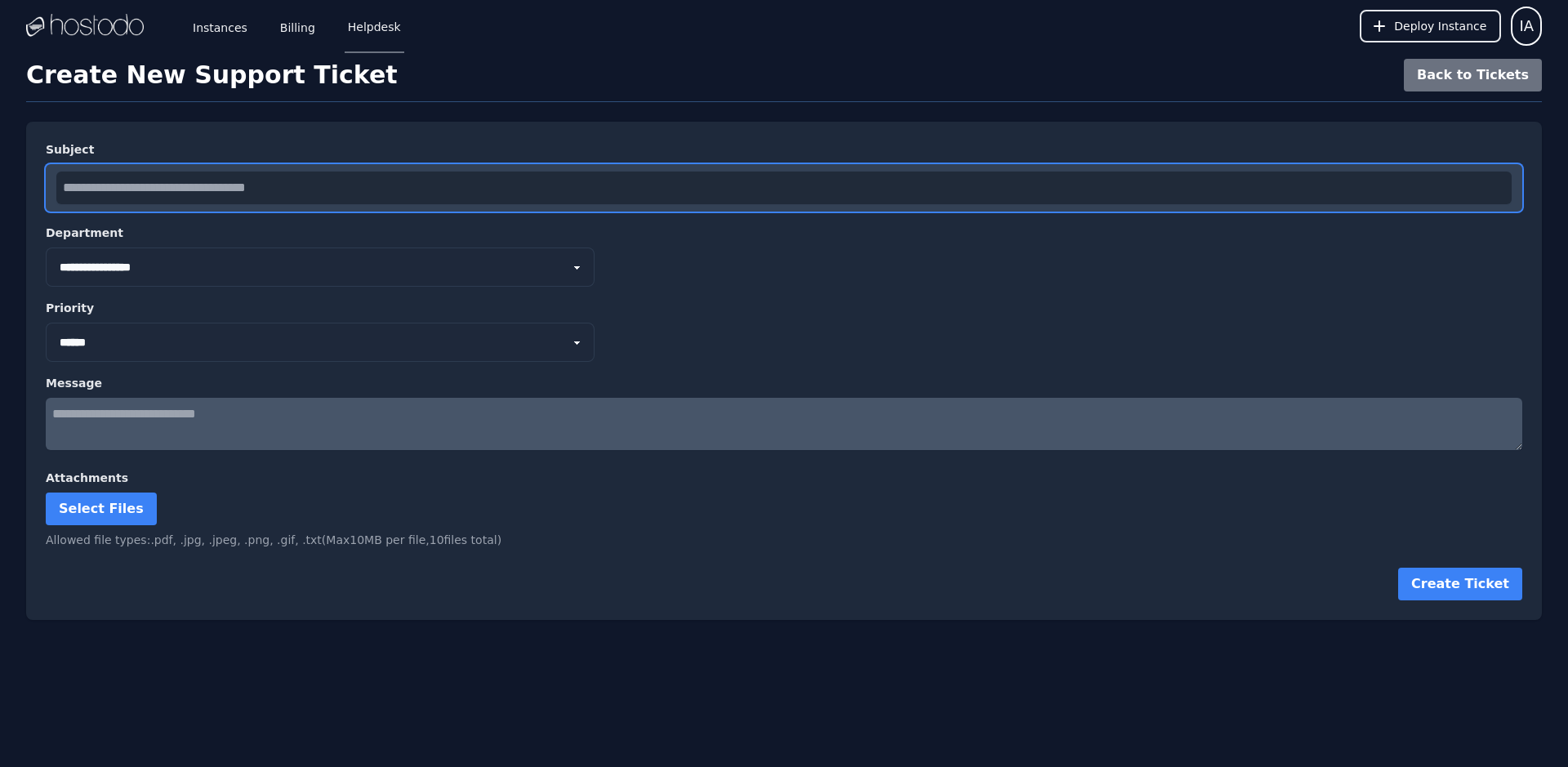
click at [168, 182] on input "text" at bounding box center [784, 188] width 1456 height 33
click at [194, 194] on input "text" at bounding box center [784, 188] width 1456 height 33
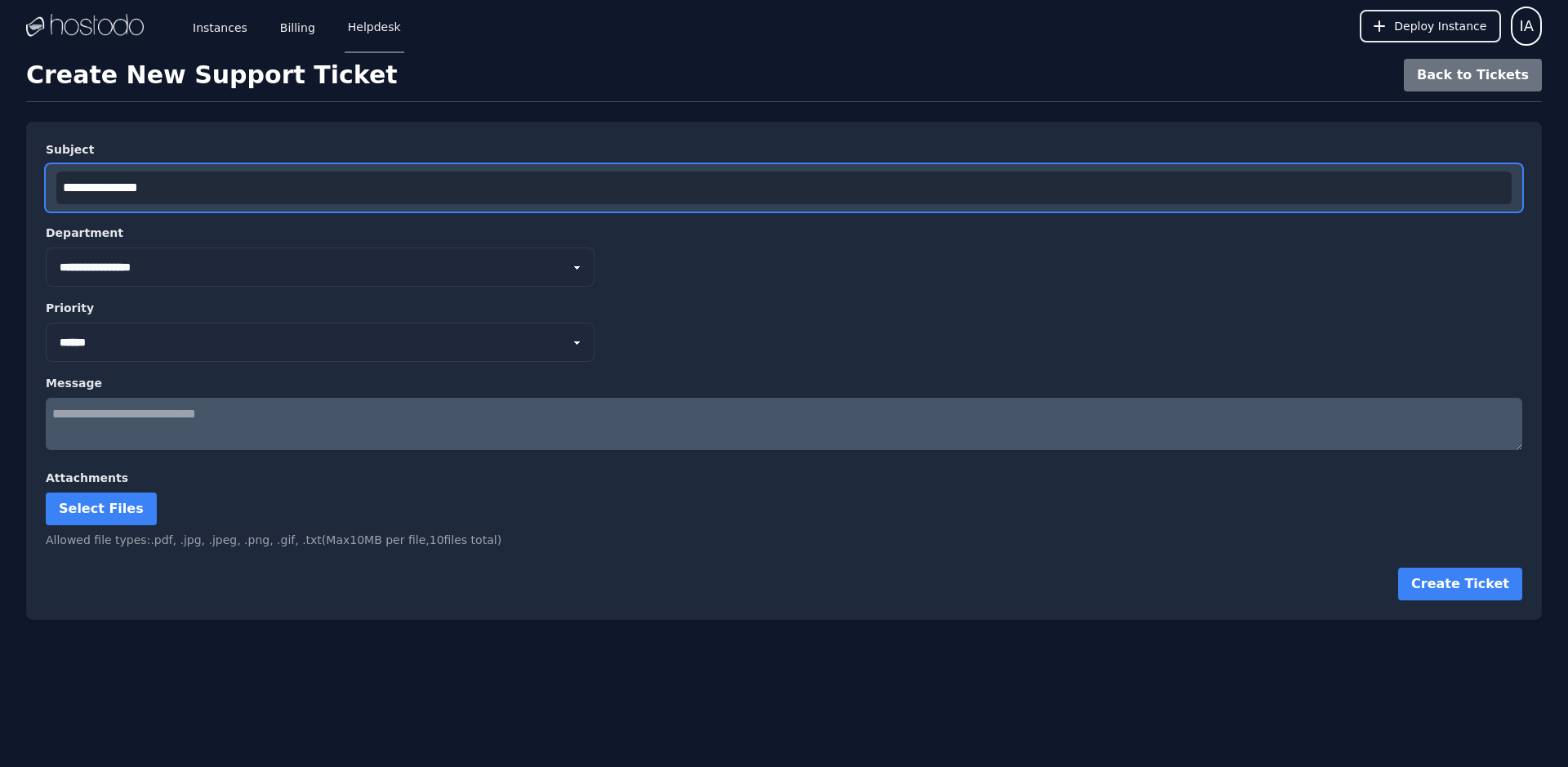
type input "**********"
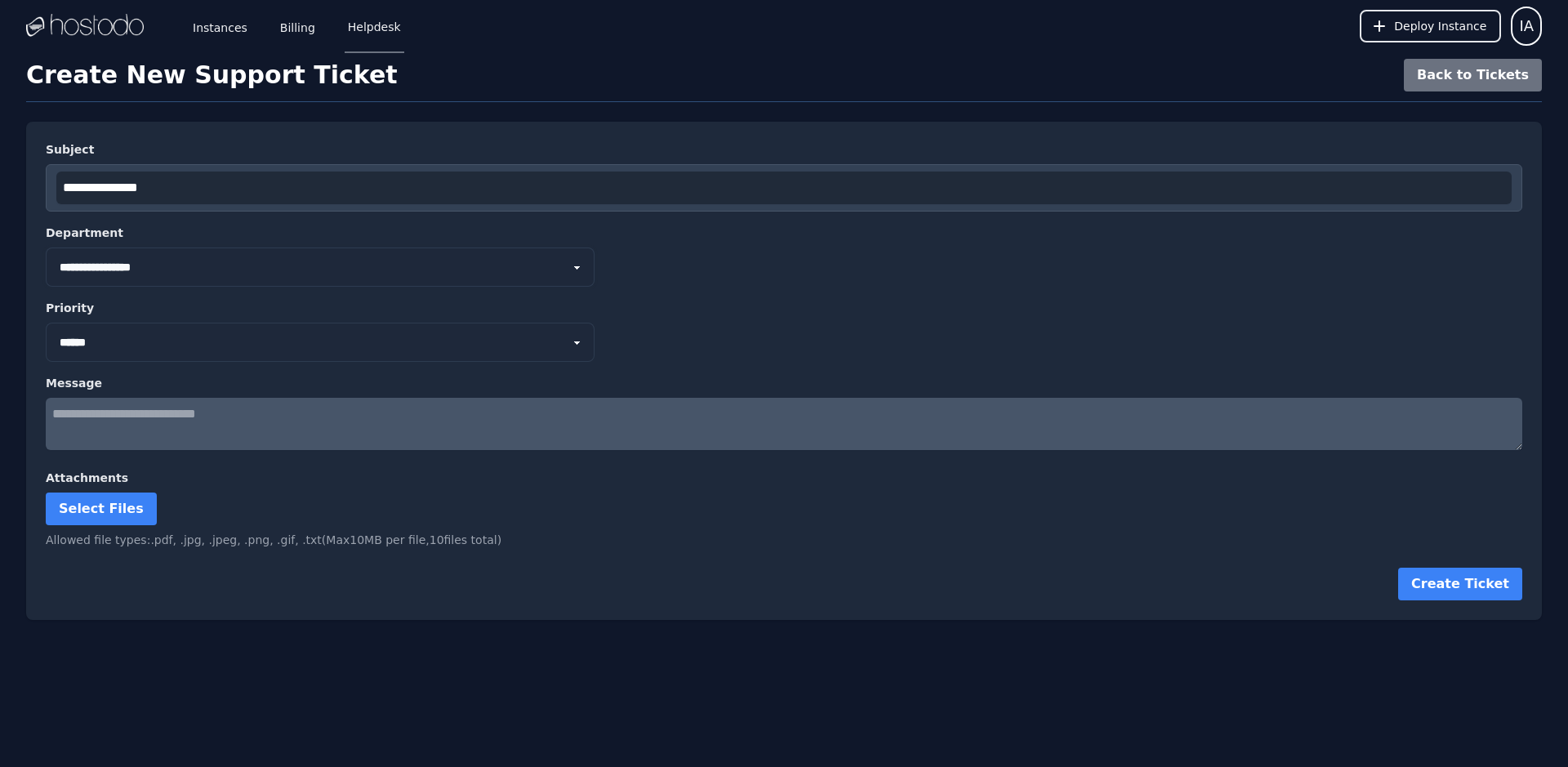
click at [46, 247] on select "**********" at bounding box center [320, 267] width 549 height 39
select select "*"
click option "**********" at bounding box center [0, 0] width 0 height 0
click at [46, 323] on select "*** ****** **** ********" at bounding box center [320, 342] width 549 height 39
click option "******" at bounding box center [0, 0] width 0 height 0
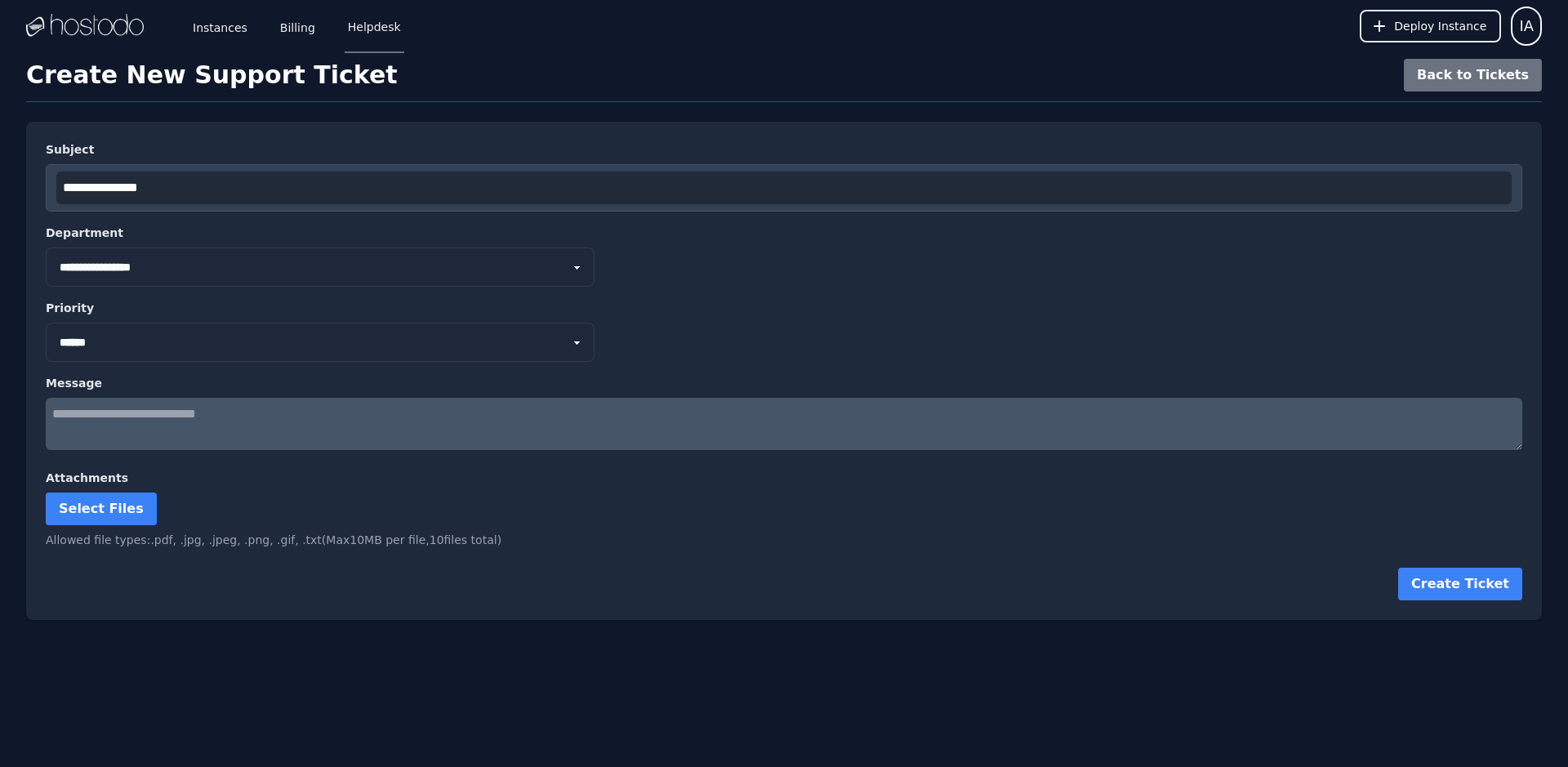
click at [112, 428] on textarea at bounding box center [784, 424] width 1477 height 52
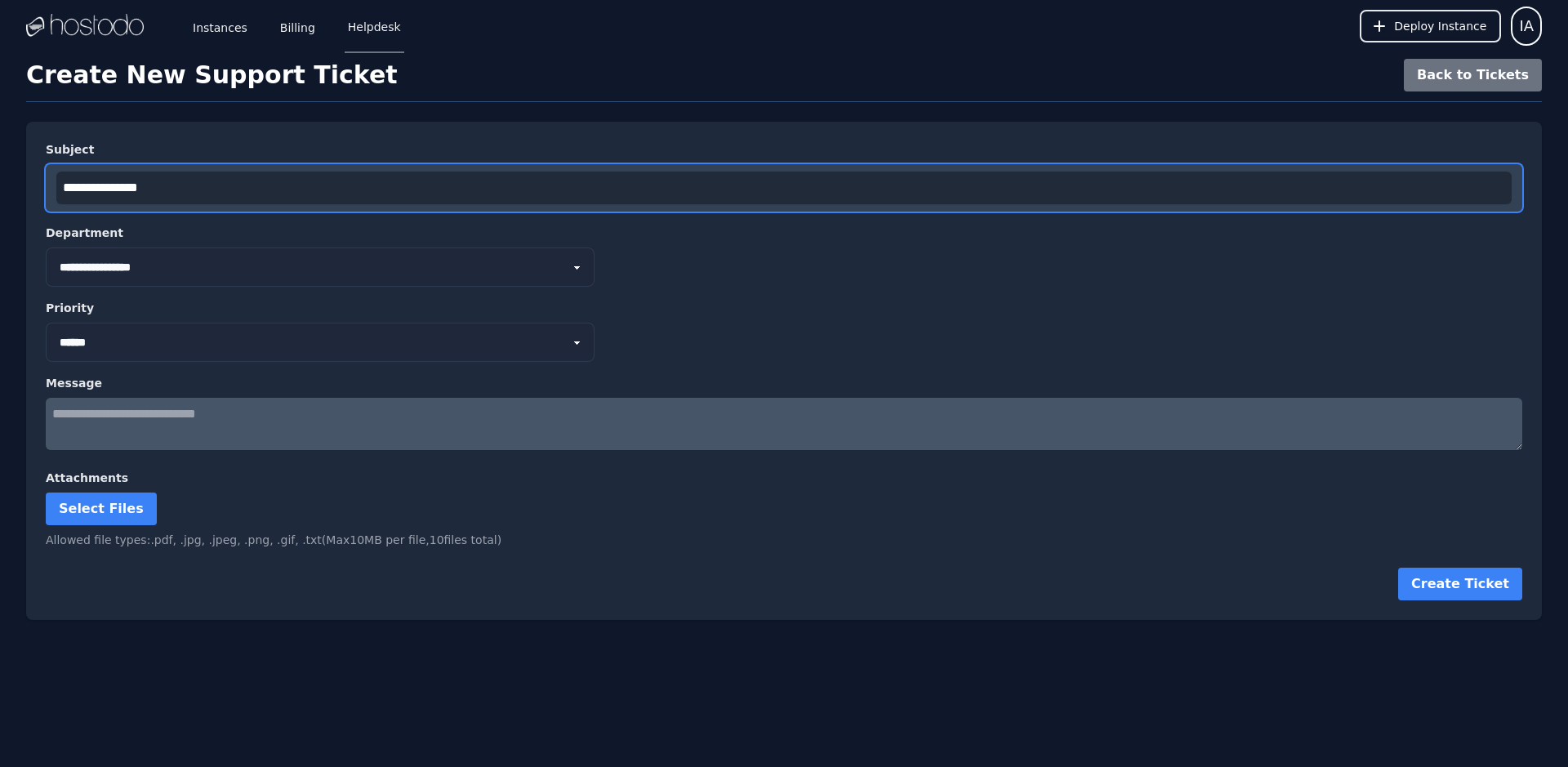
click at [218, 177] on input "**********" at bounding box center [784, 188] width 1456 height 33
click at [222, 193] on input "**********" at bounding box center [784, 188] width 1456 height 33
click at [189, 194] on input "**********" at bounding box center [784, 188] width 1456 height 33
paste input "**********"
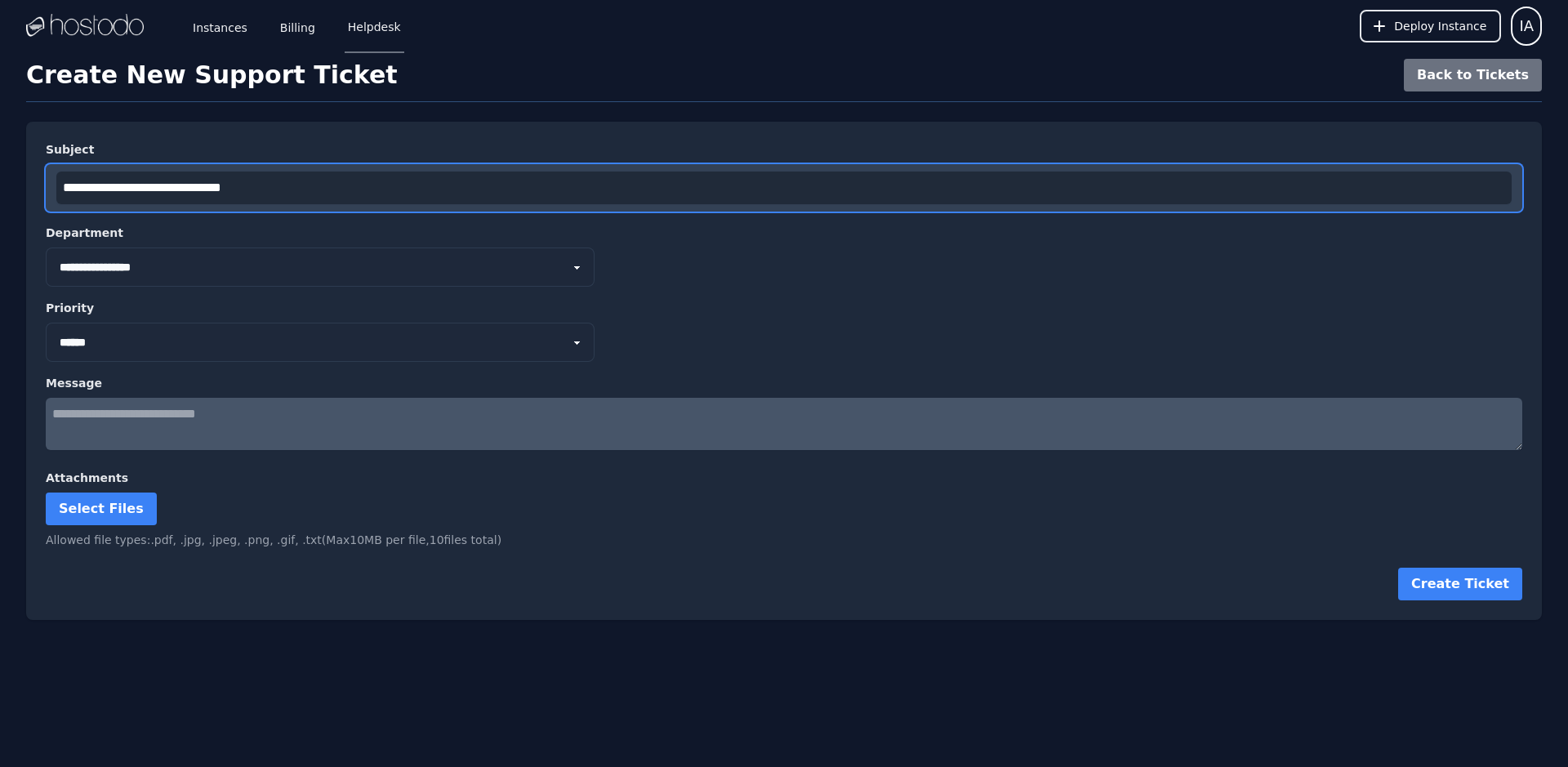
type input "**********"
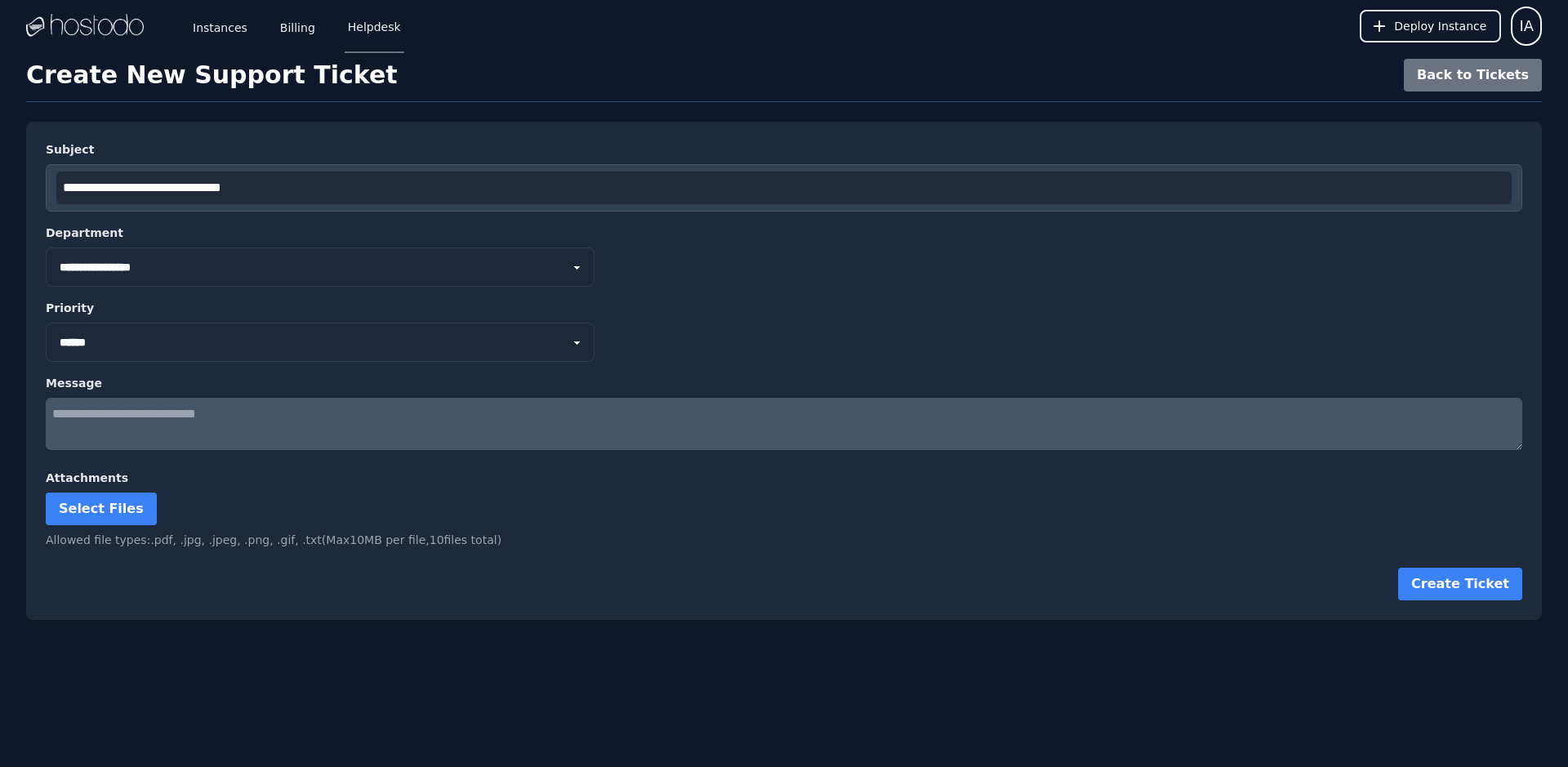
click at [106, 434] on textarea at bounding box center [784, 424] width 1477 height 52
paste textarea "**********"
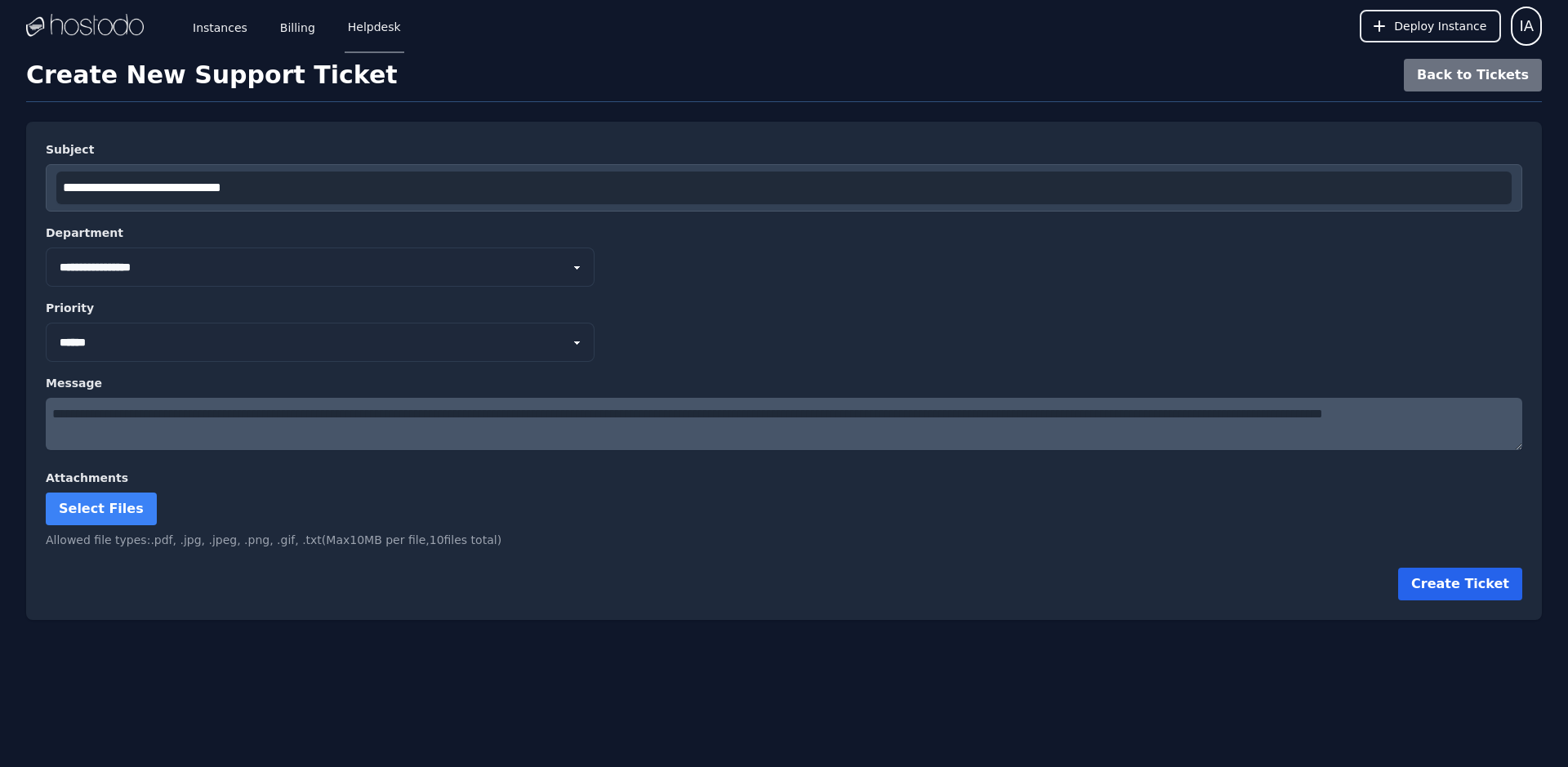
type textarea "**********"
click at [1432, 579] on button "Create Ticket" at bounding box center [1460, 583] width 124 height 33
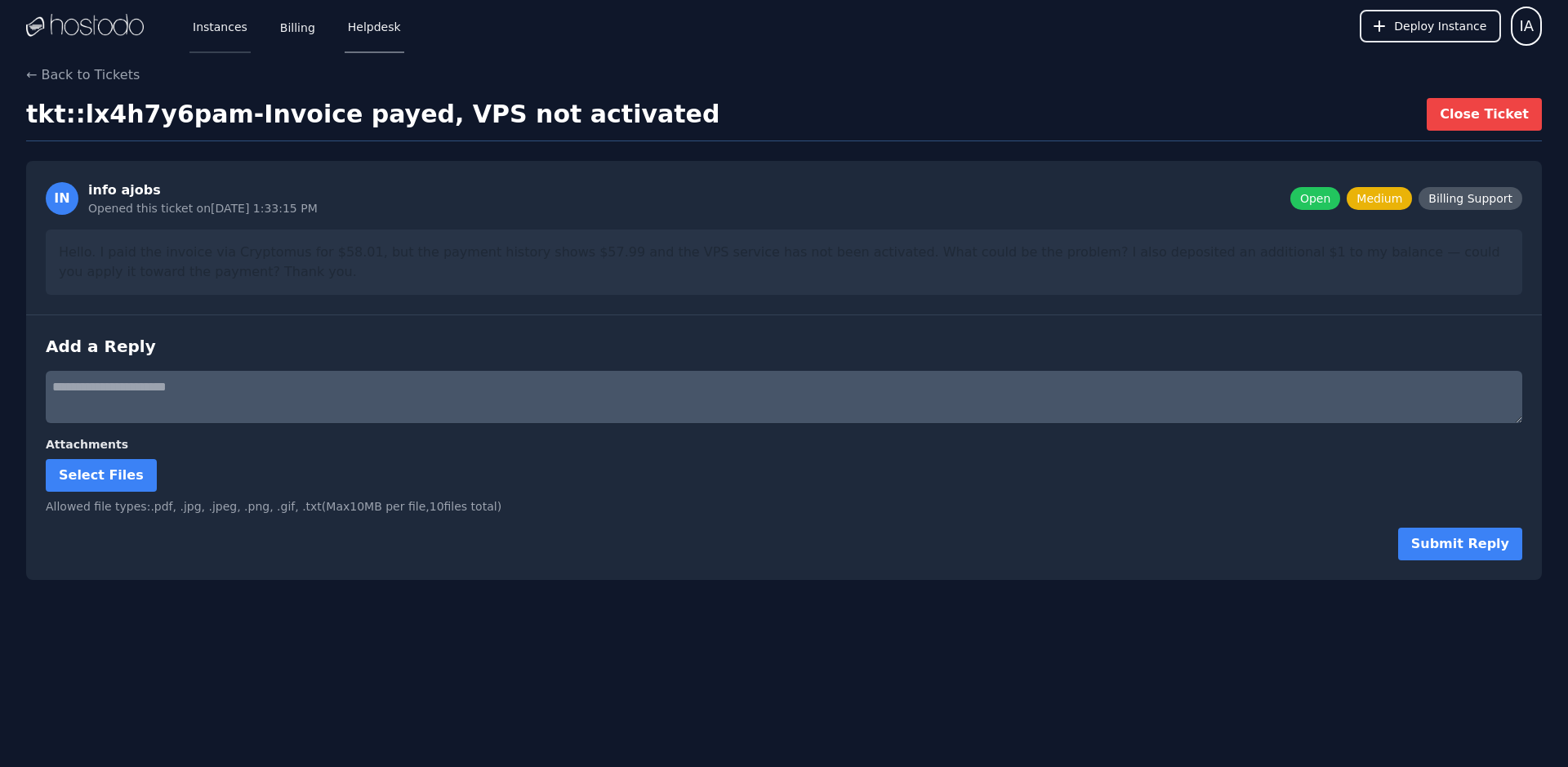
click at [233, 29] on link "Instances" at bounding box center [220, 26] width 61 height 54
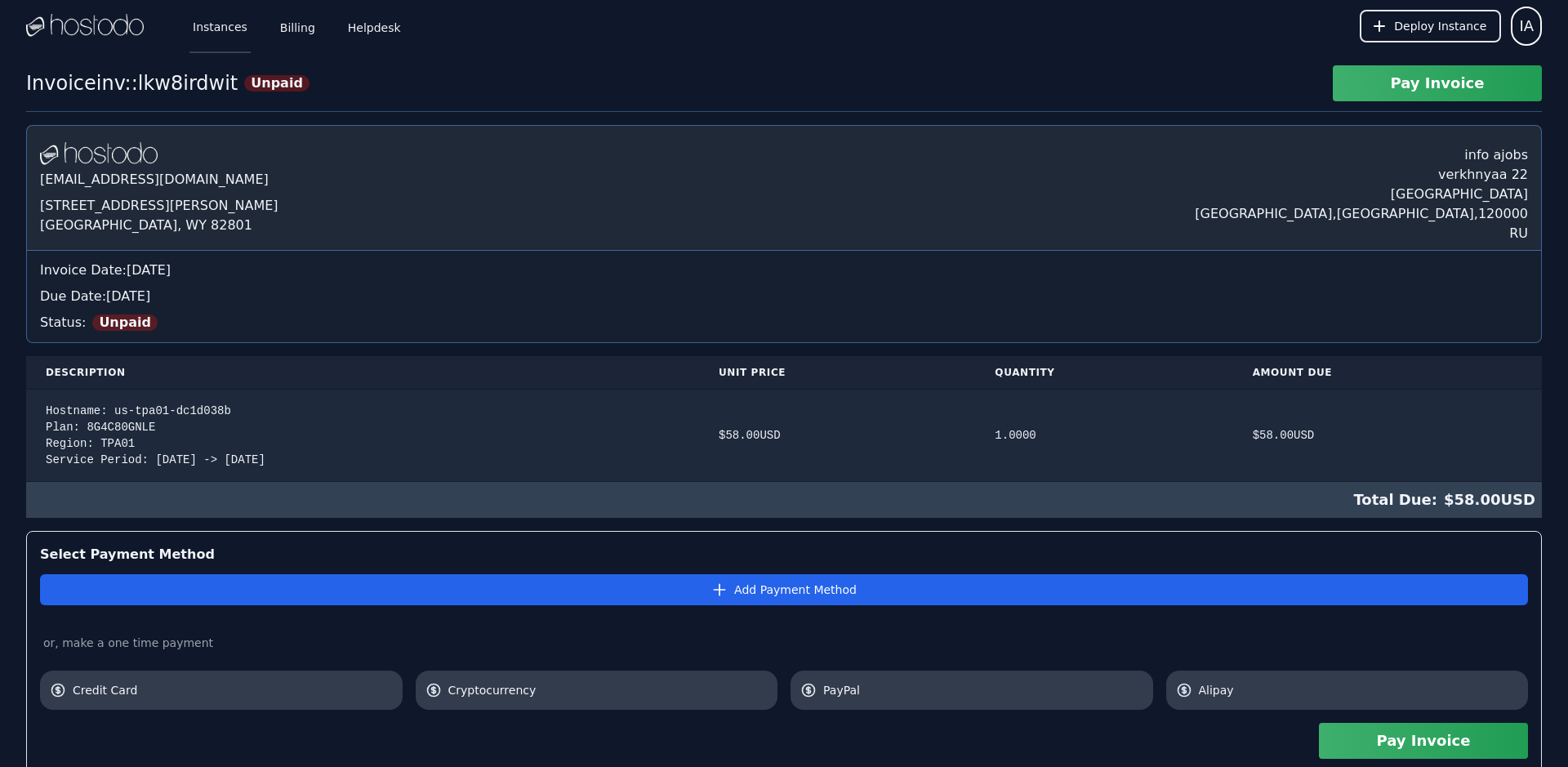
click at [230, 34] on link "Instances" at bounding box center [220, 26] width 61 height 54
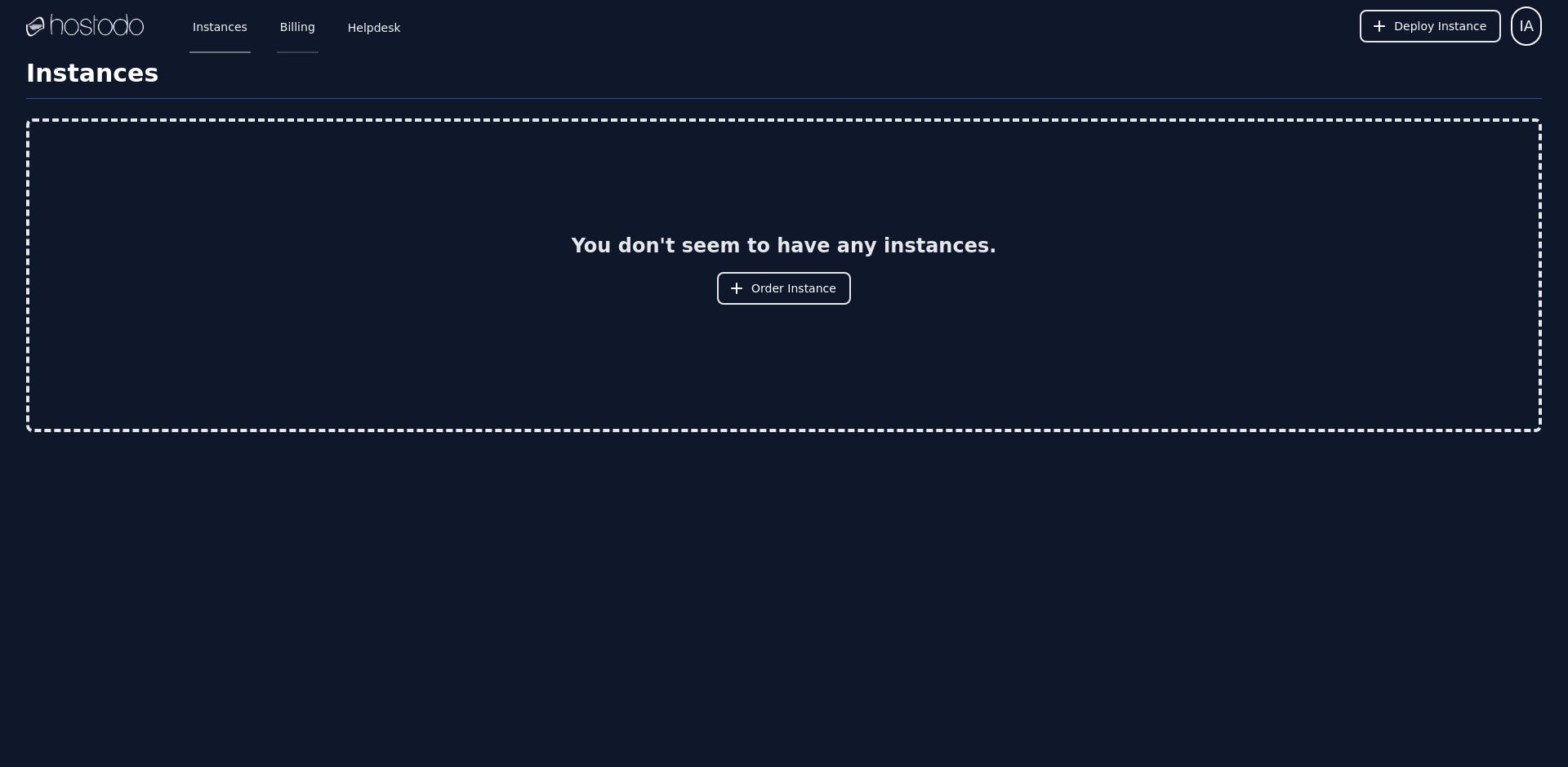
click at [296, 31] on link "Billing" at bounding box center [298, 26] width 42 height 54
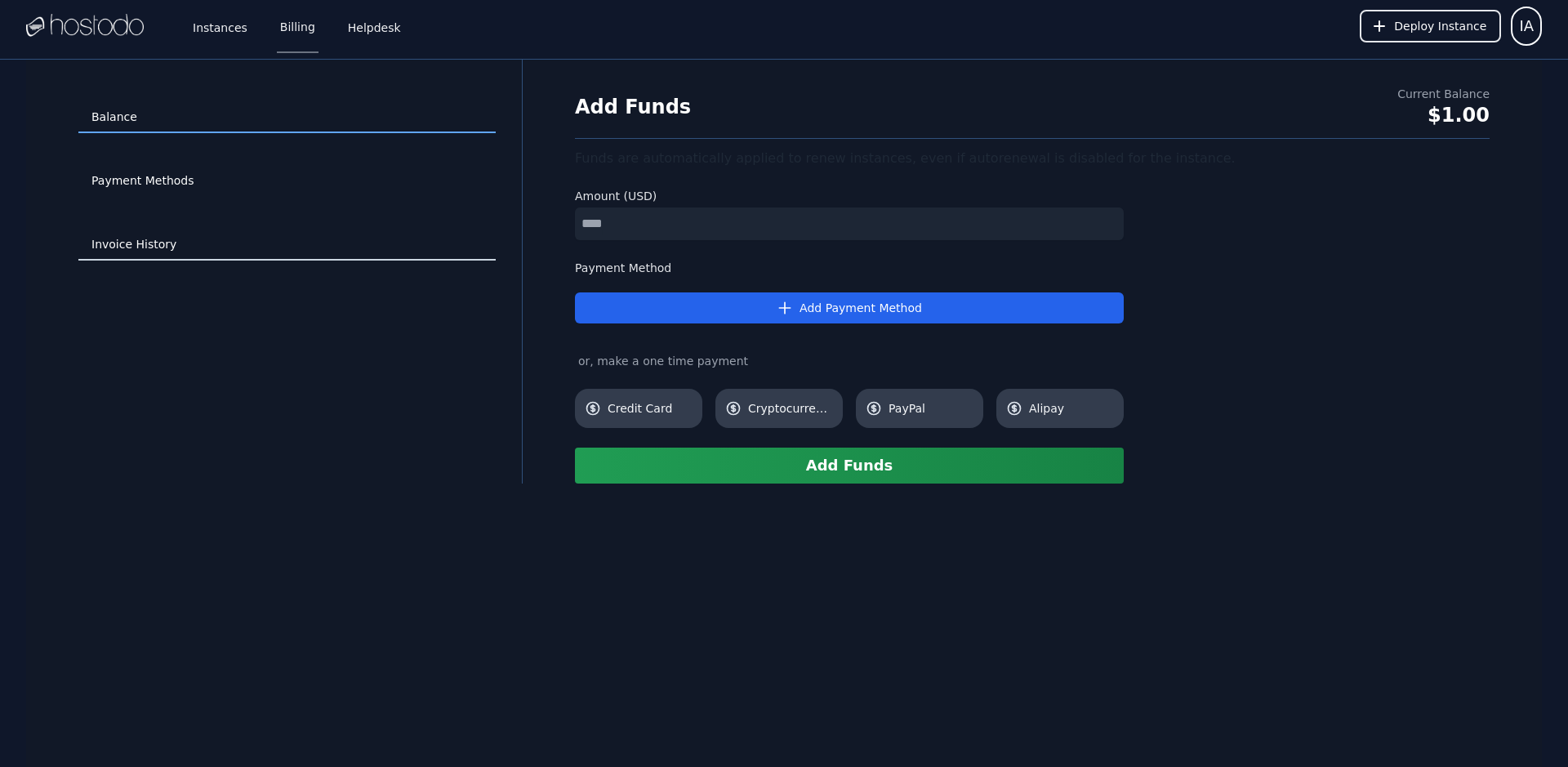
click at [147, 257] on link "Invoice History" at bounding box center [287, 245] width 417 height 31
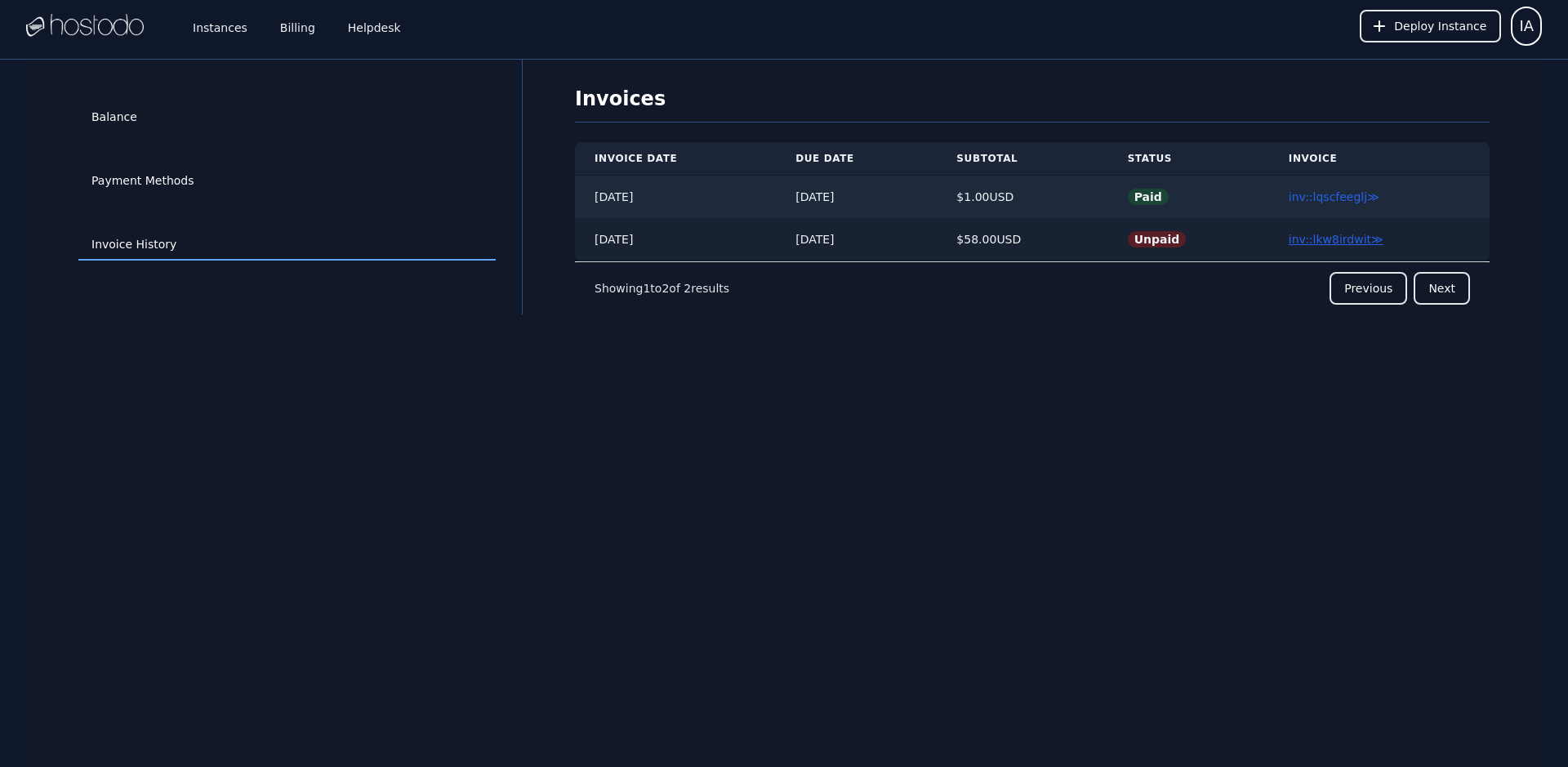
click at [1309, 241] on link "inv::lkw8irdwit ≫" at bounding box center [1336, 240] width 95 height 13
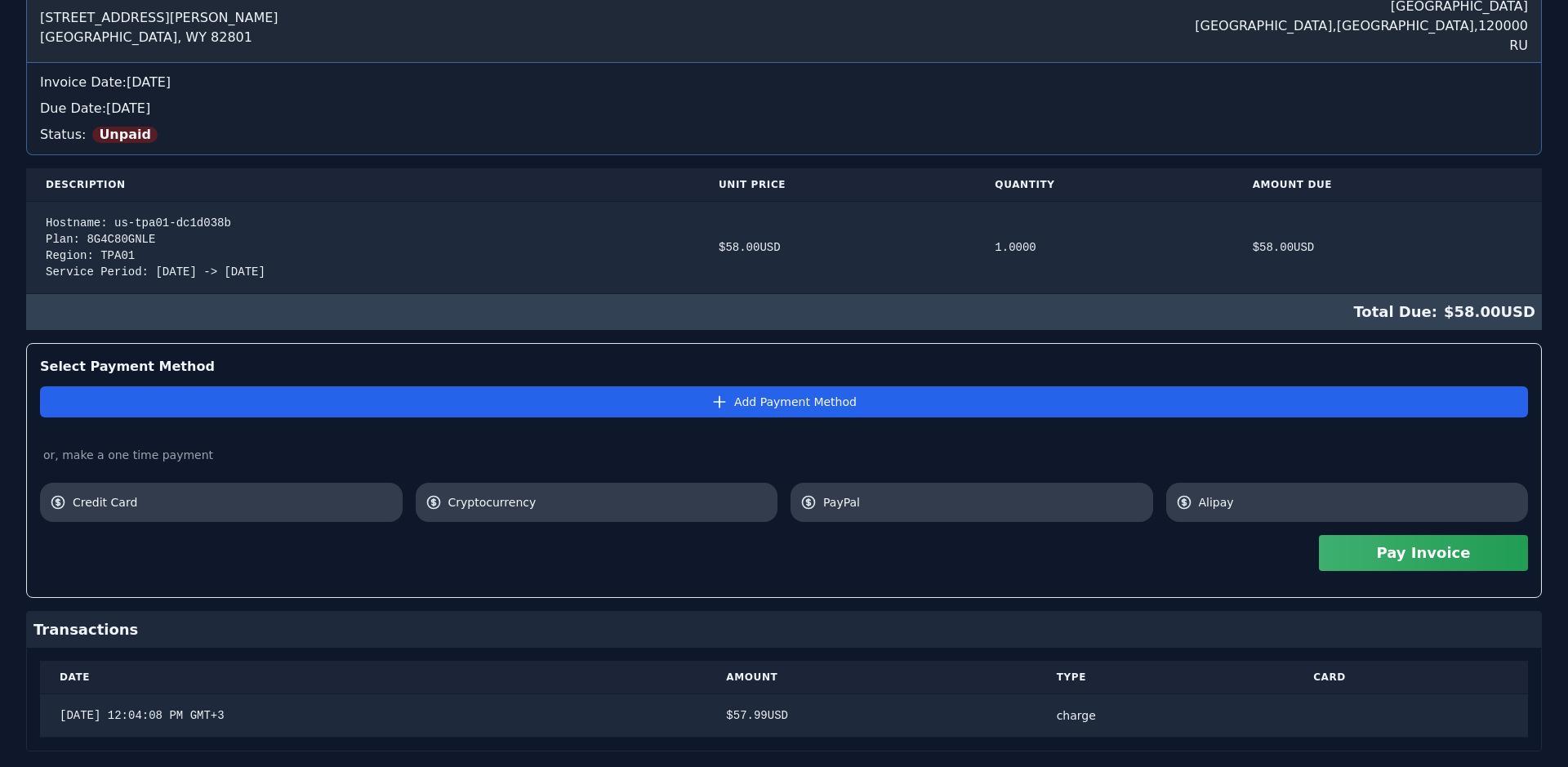
scroll to position [225, 0]
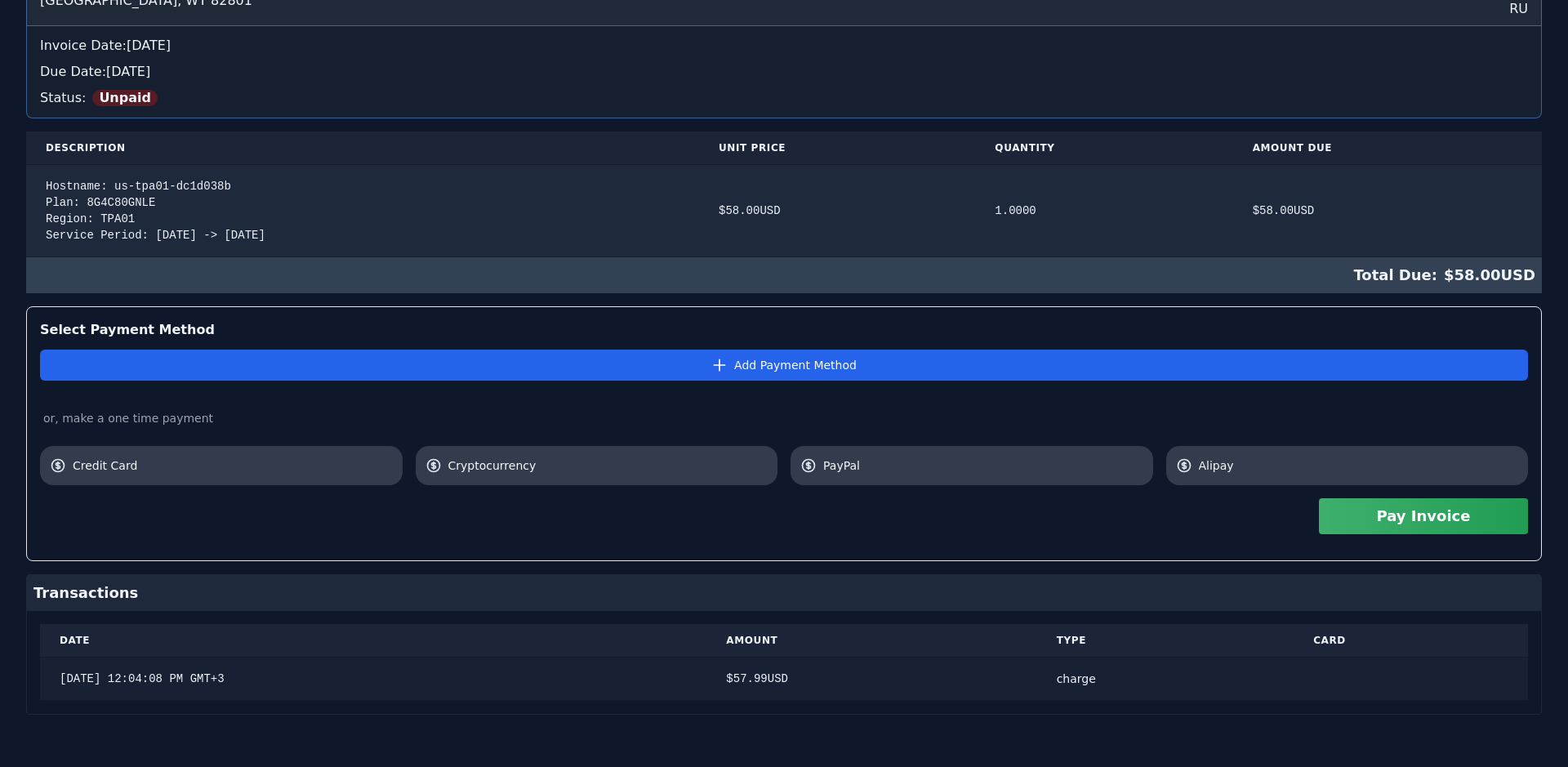
click at [794, 681] on div "$ 57.99 USD" at bounding box center [871, 678] width 291 height 16
click at [1152, 680] on div "charge" at bounding box center [1165, 678] width 217 height 16
click at [1141, 681] on div "charge" at bounding box center [1165, 678] width 217 height 16
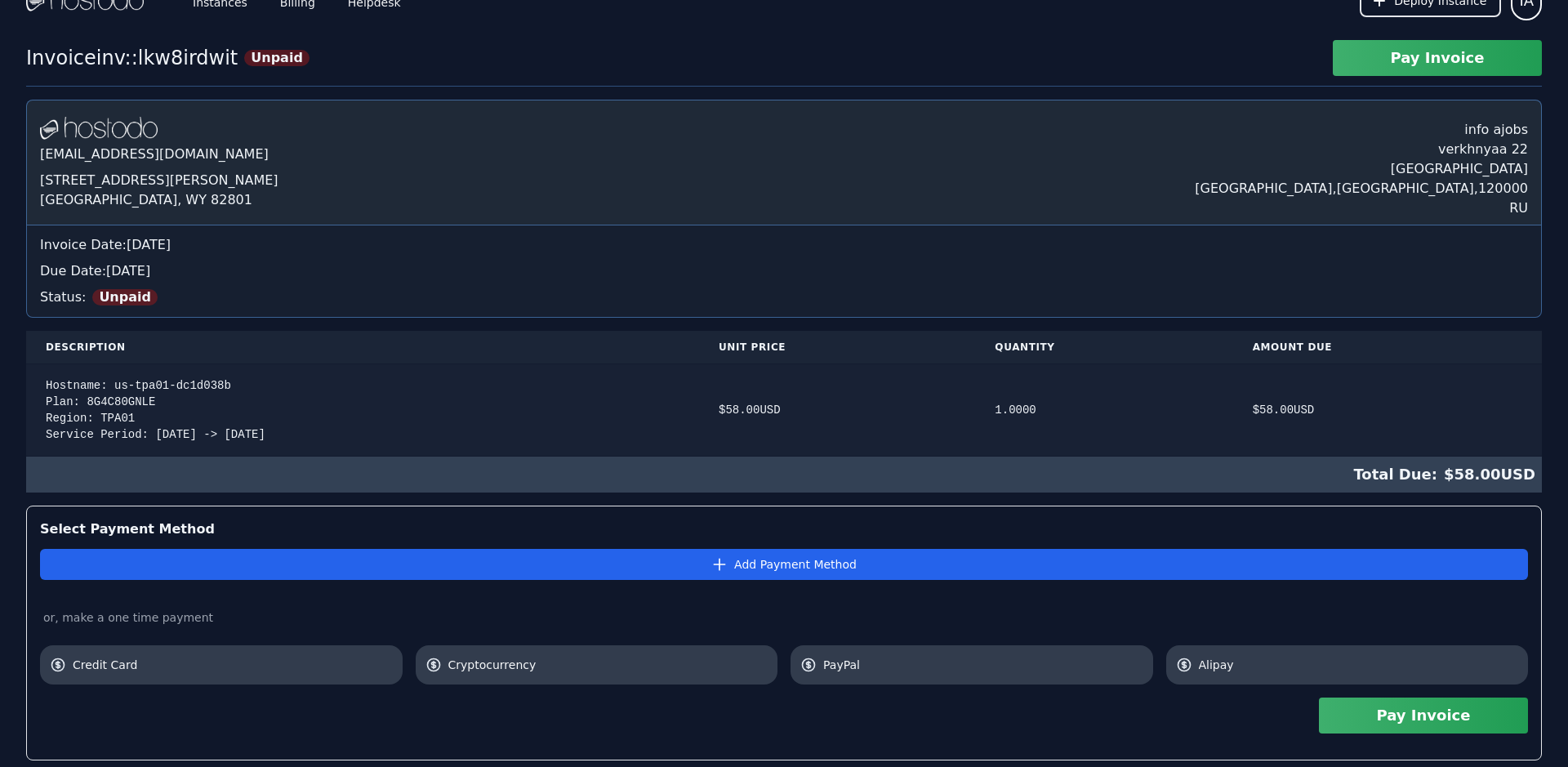
scroll to position [0, 0]
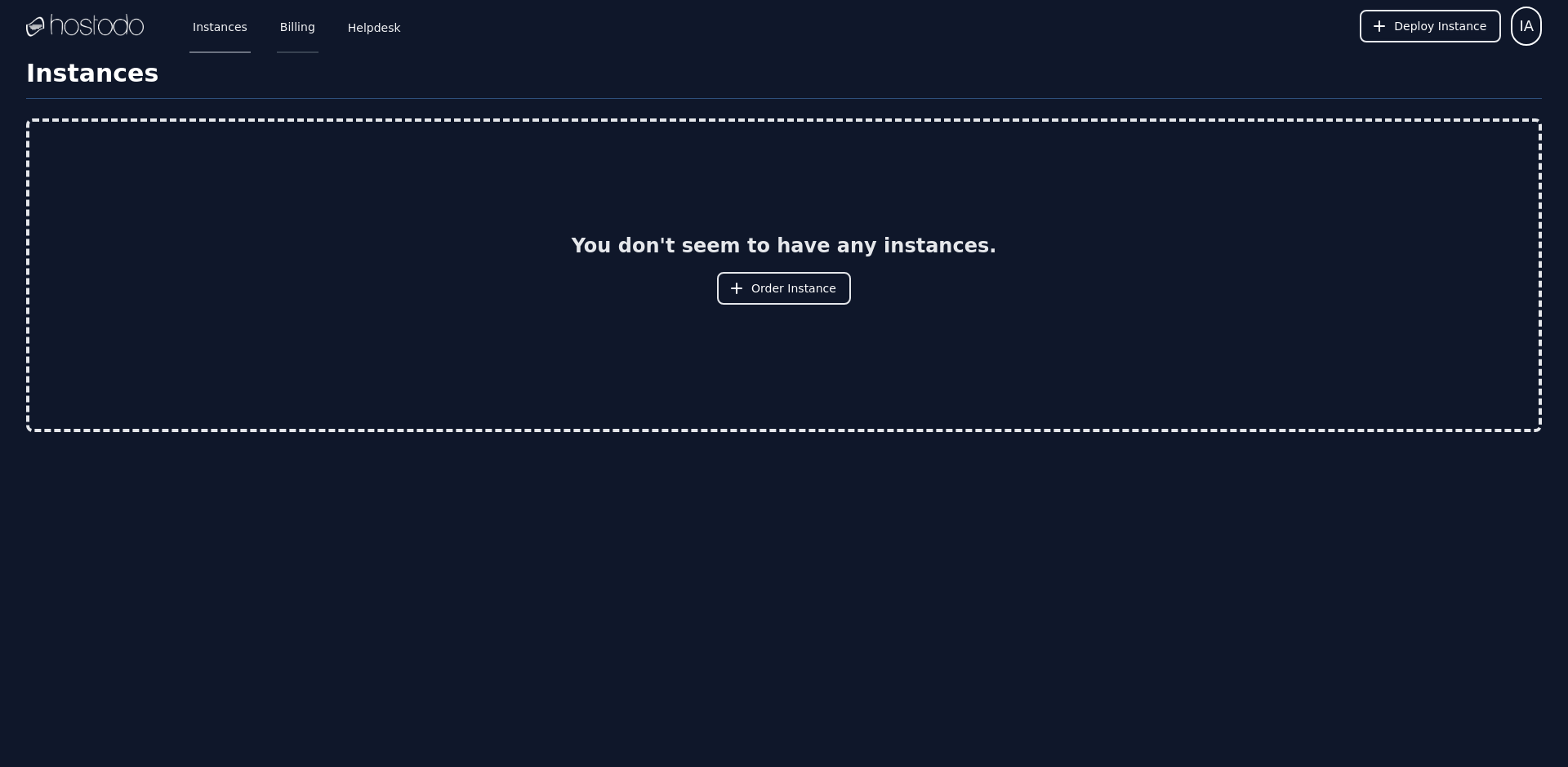
click at [305, 34] on link "Billing" at bounding box center [298, 26] width 42 height 54
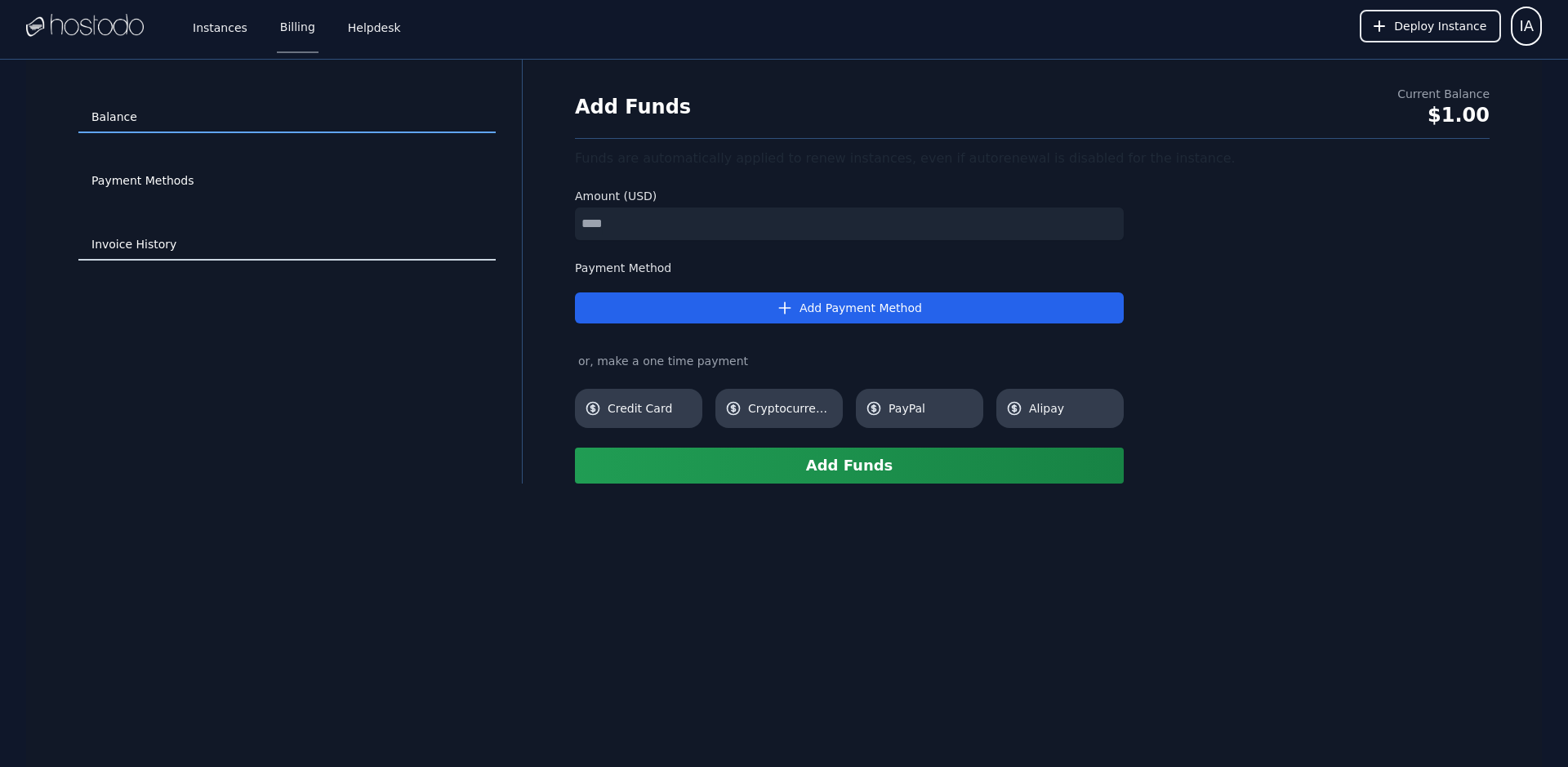
click at [128, 254] on link "Invoice History" at bounding box center [287, 245] width 417 height 31
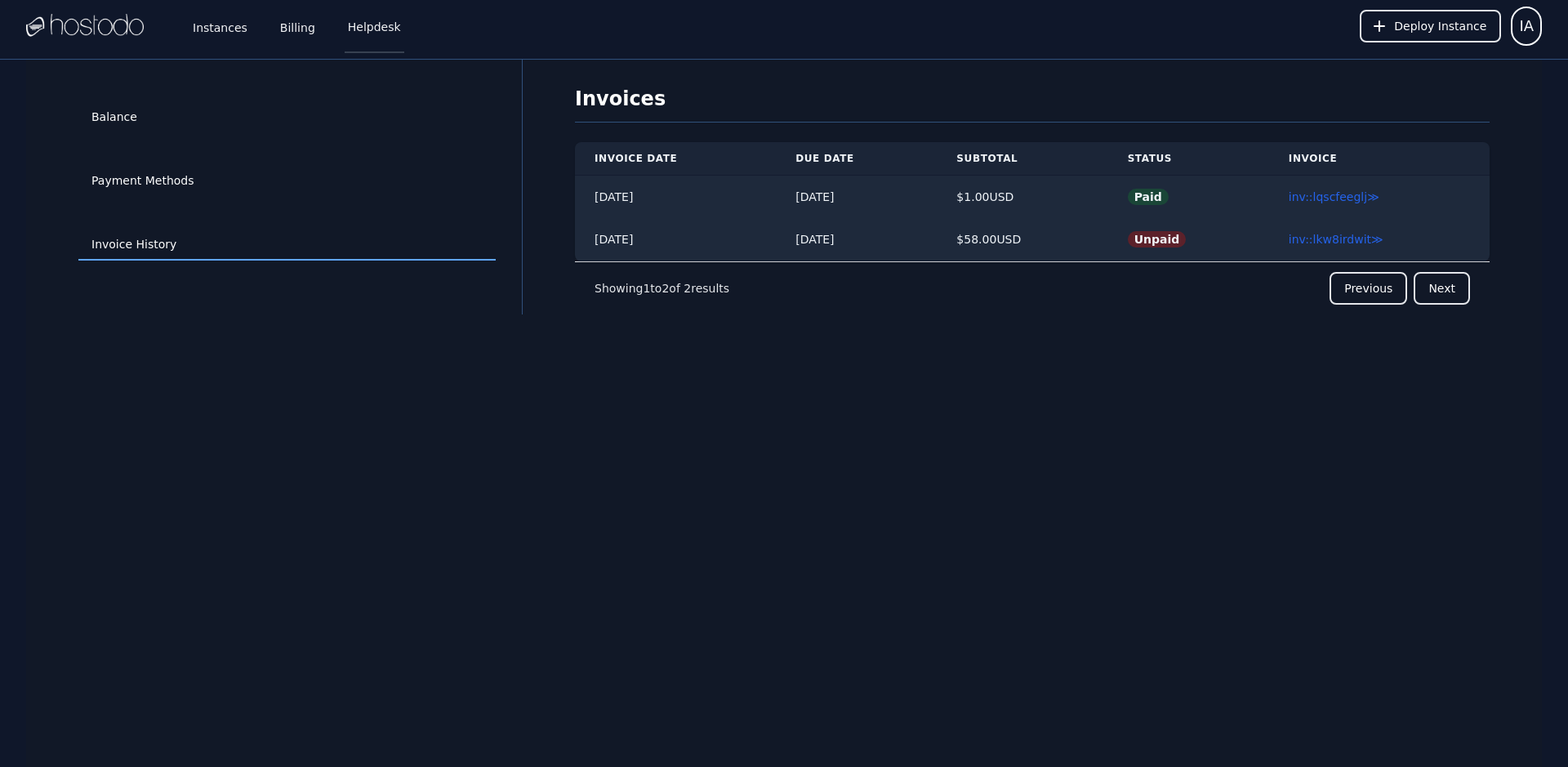
click at [361, 32] on link "Helpdesk" at bounding box center [374, 26] width 60 height 54
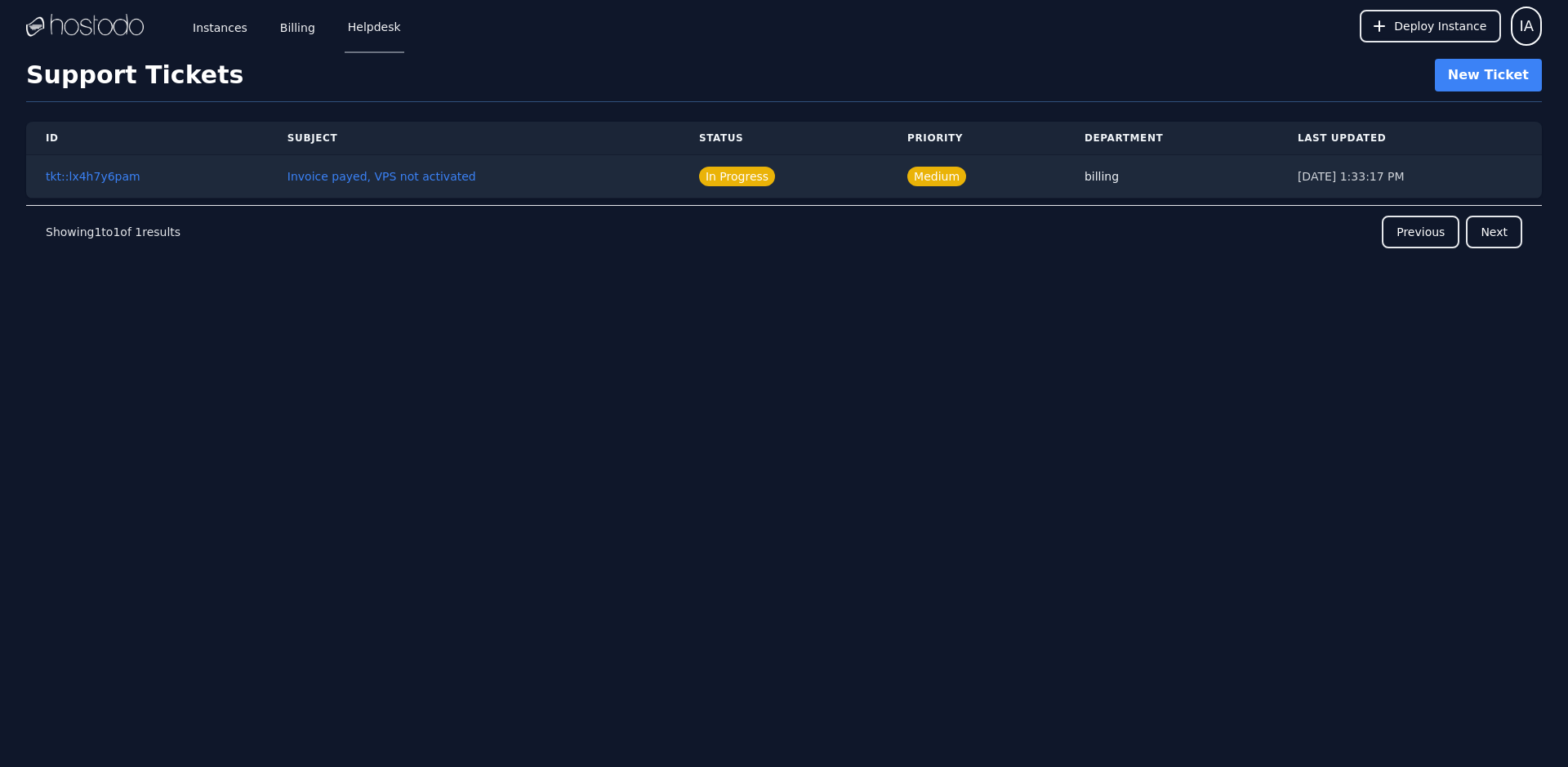
click at [798, 474] on div "Instances Billing Helpdesk Deploy Instance IA Instances SSH Keys Billing Helpde…" at bounding box center [784, 383] width 1568 height 767
